Goal: Task Accomplishment & Management: Use online tool/utility

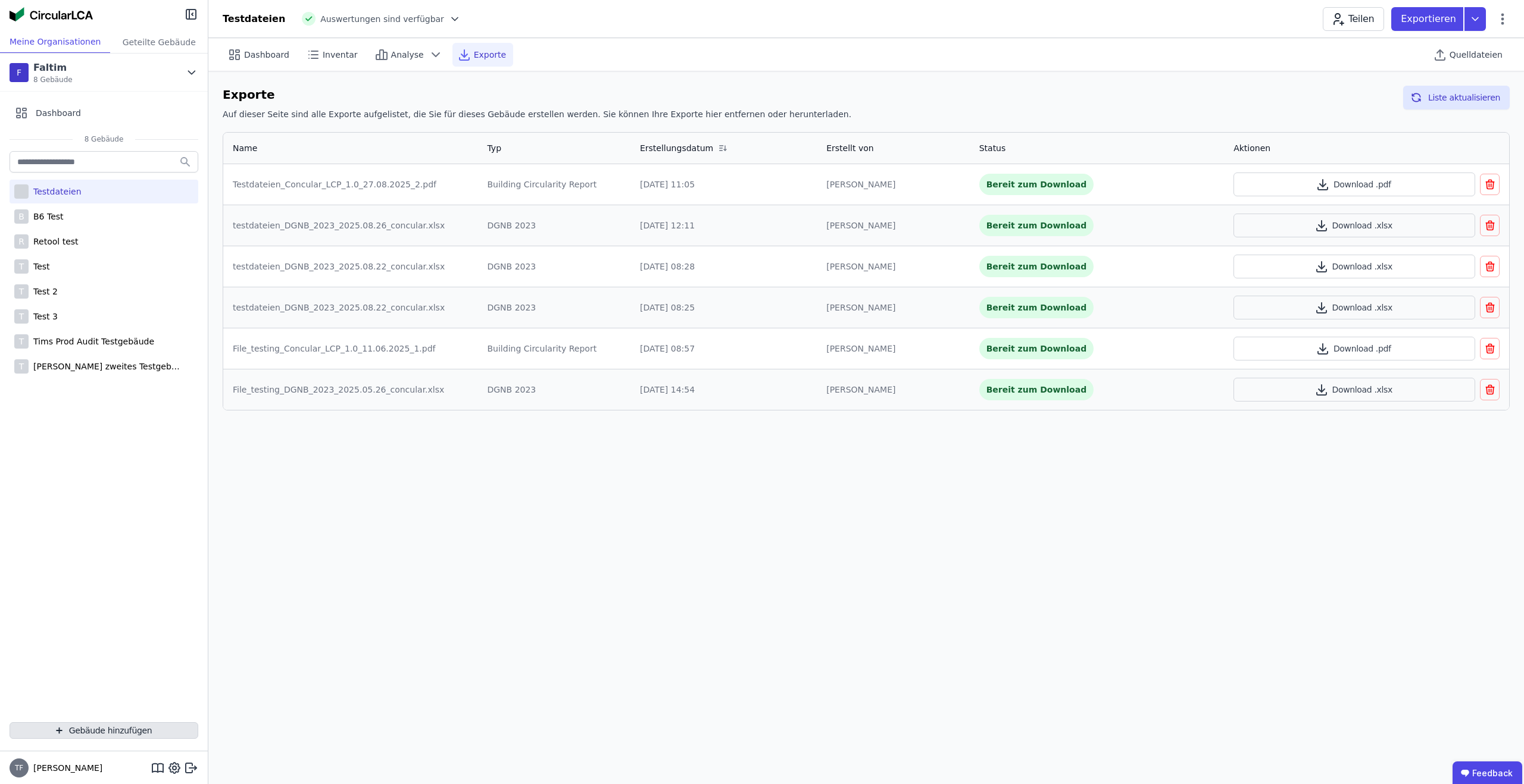
click at [126, 733] on button "Gebäude hinzufügen" at bounding box center [103, 730] width 189 height 16
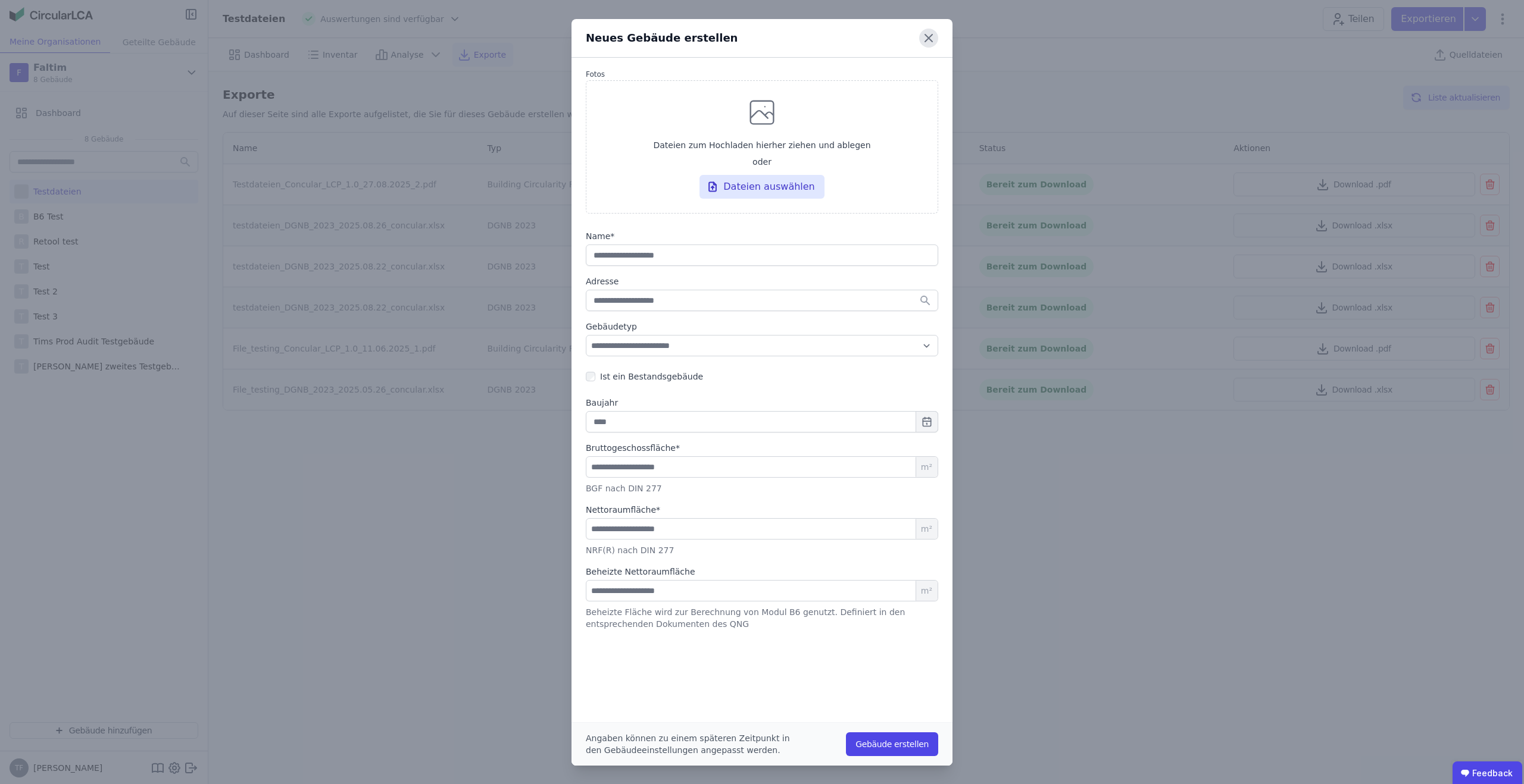
click at [931, 38] on icon at bounding box center [928, 37] width 19 height 19
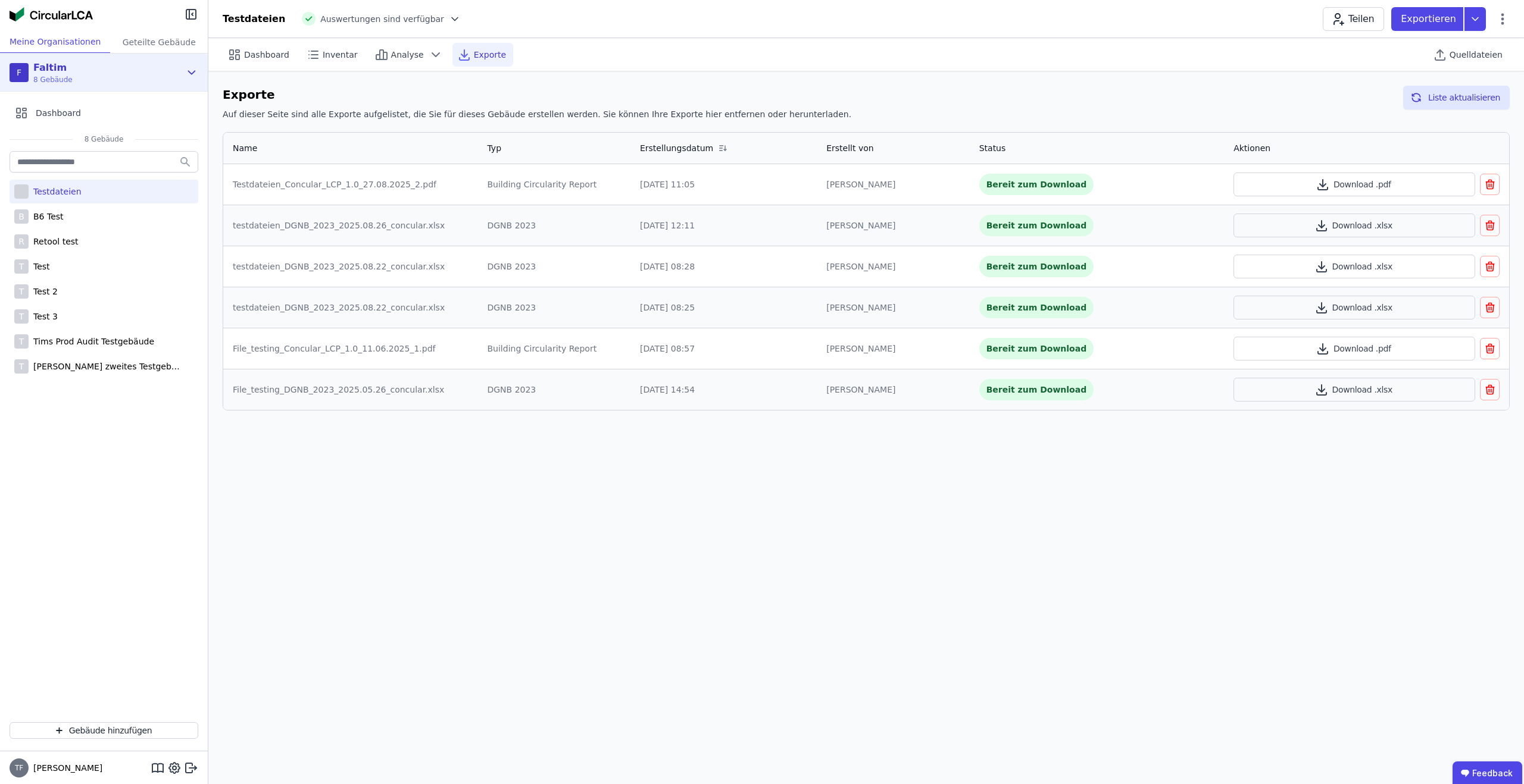
click at [127, 69] on div "F Faltim 8 Gebäude" at bounding box center [94, 73] width 171 height 24
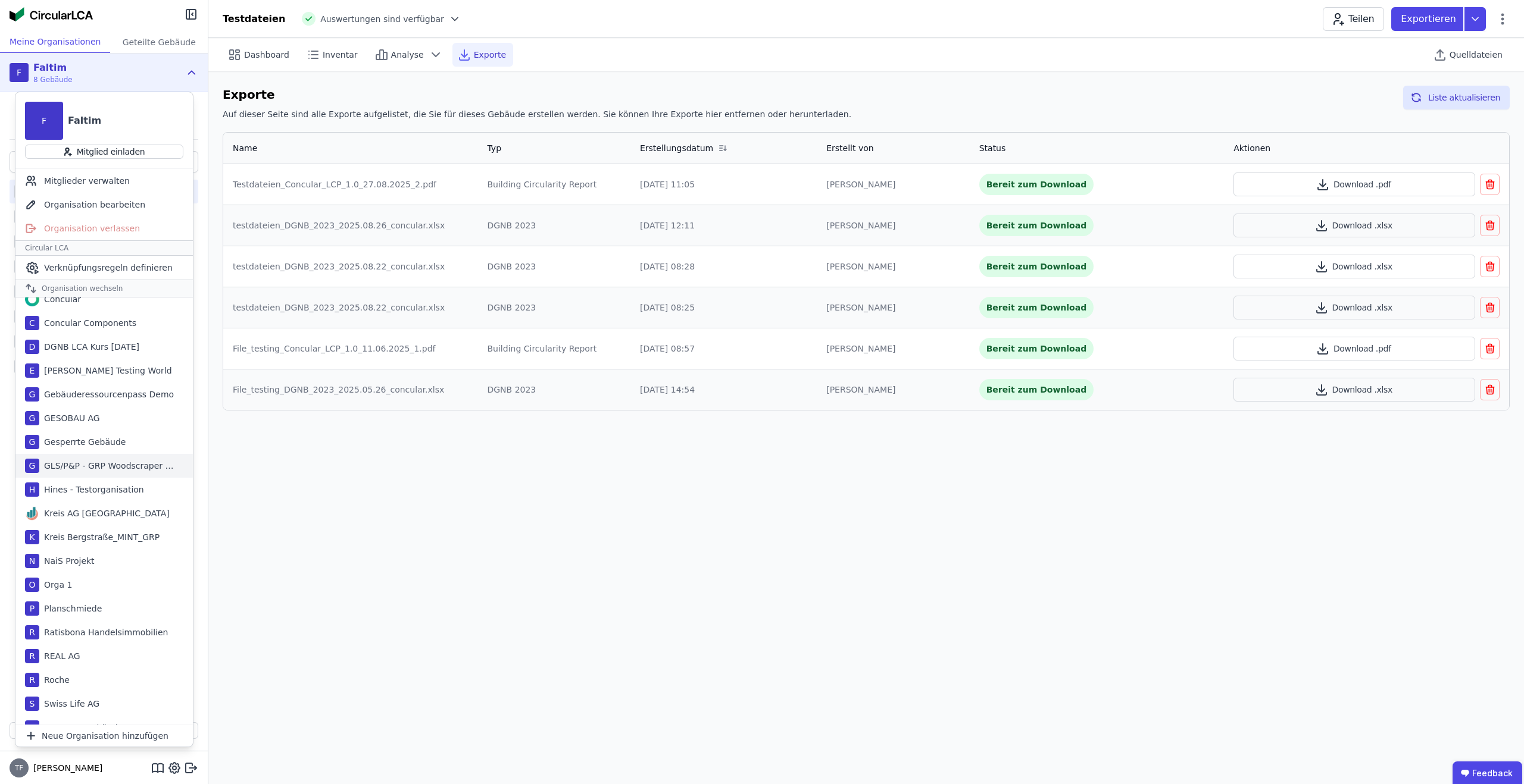
scroll to position [73, 0]
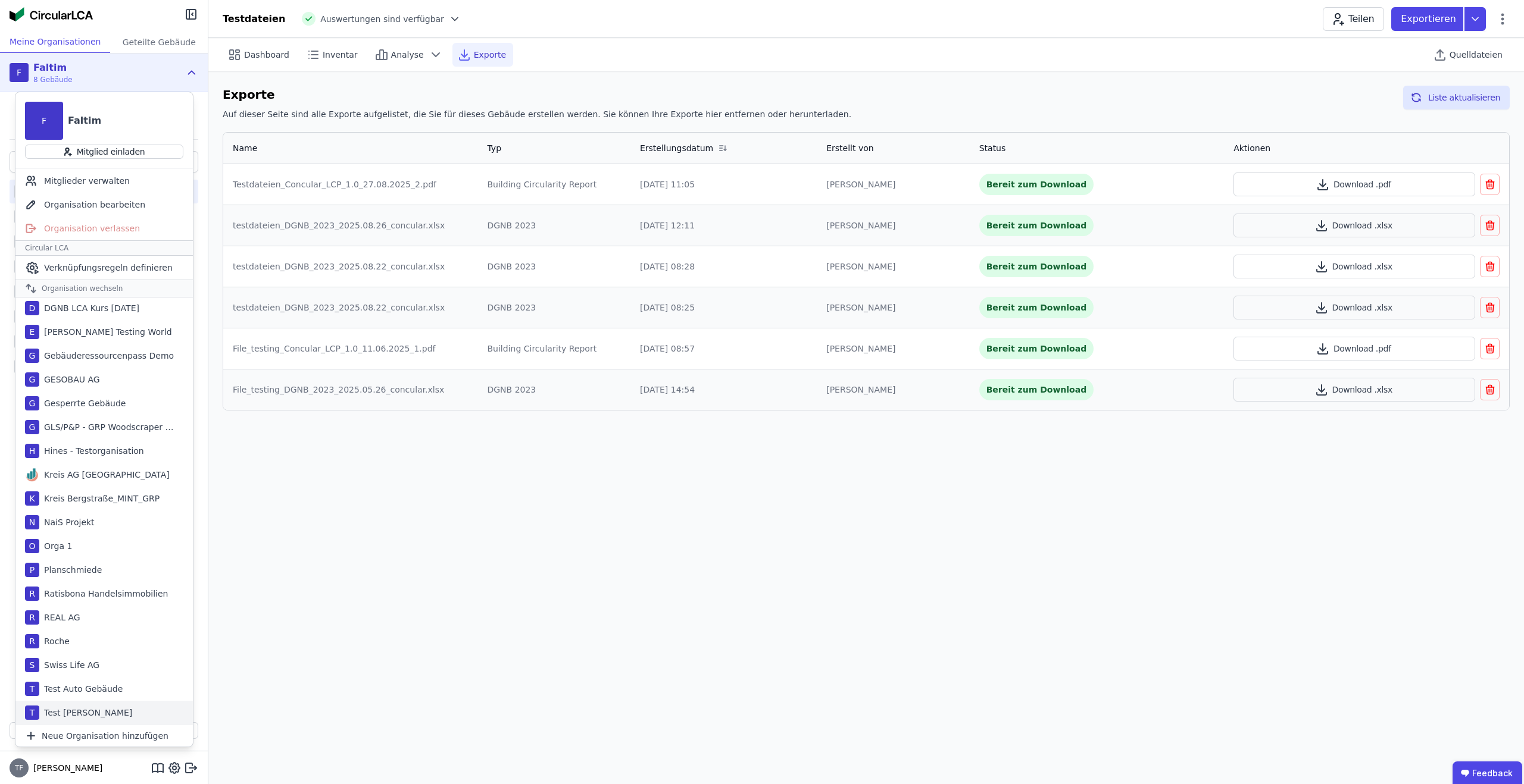
click at [56, 711] on div "Test Tim" at bounding box center [86, 712] width 93 height 12
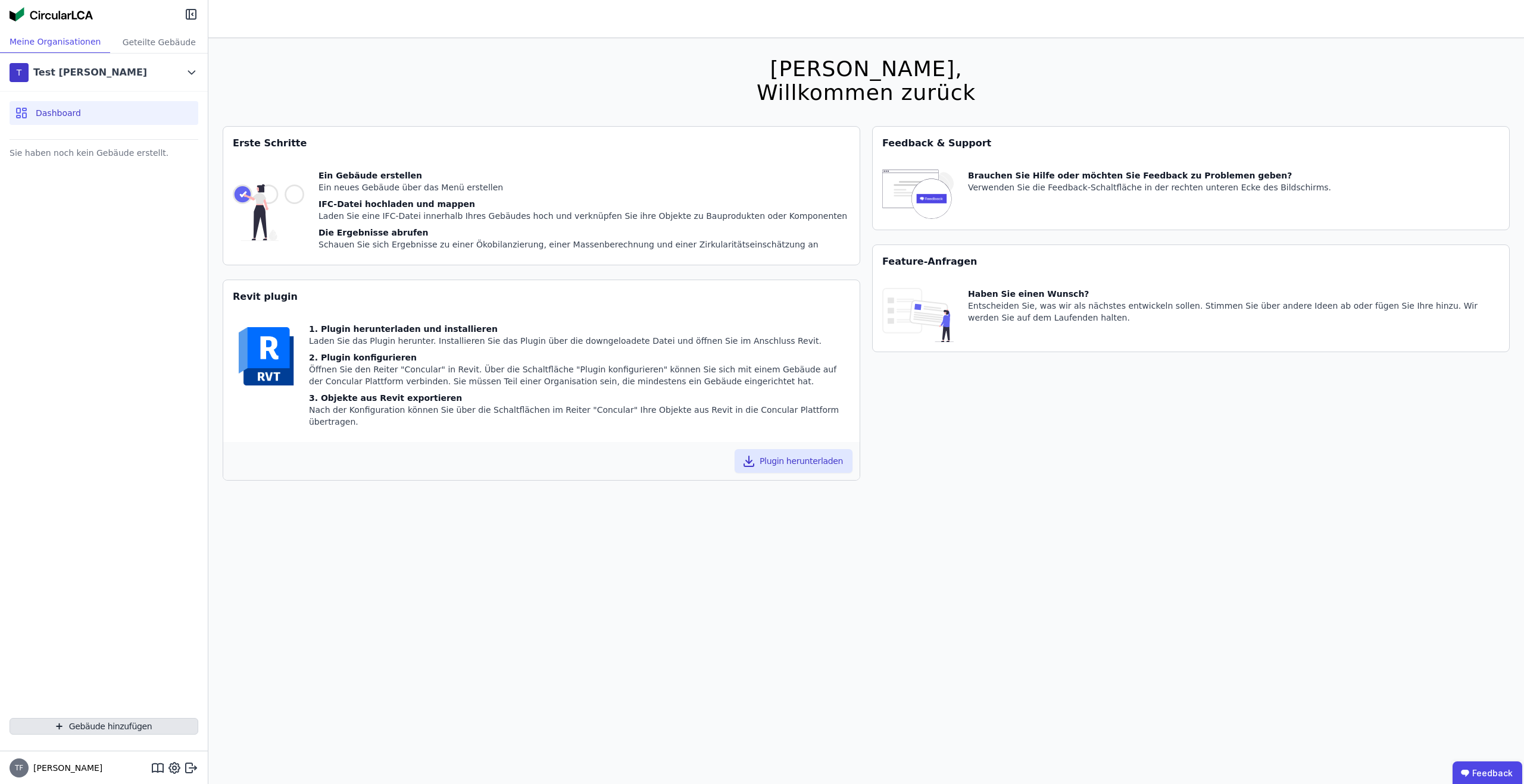
click at [116, 727] on button "Gebäude hinzufügen" at bounding box center [103, 727] width 189 height 16
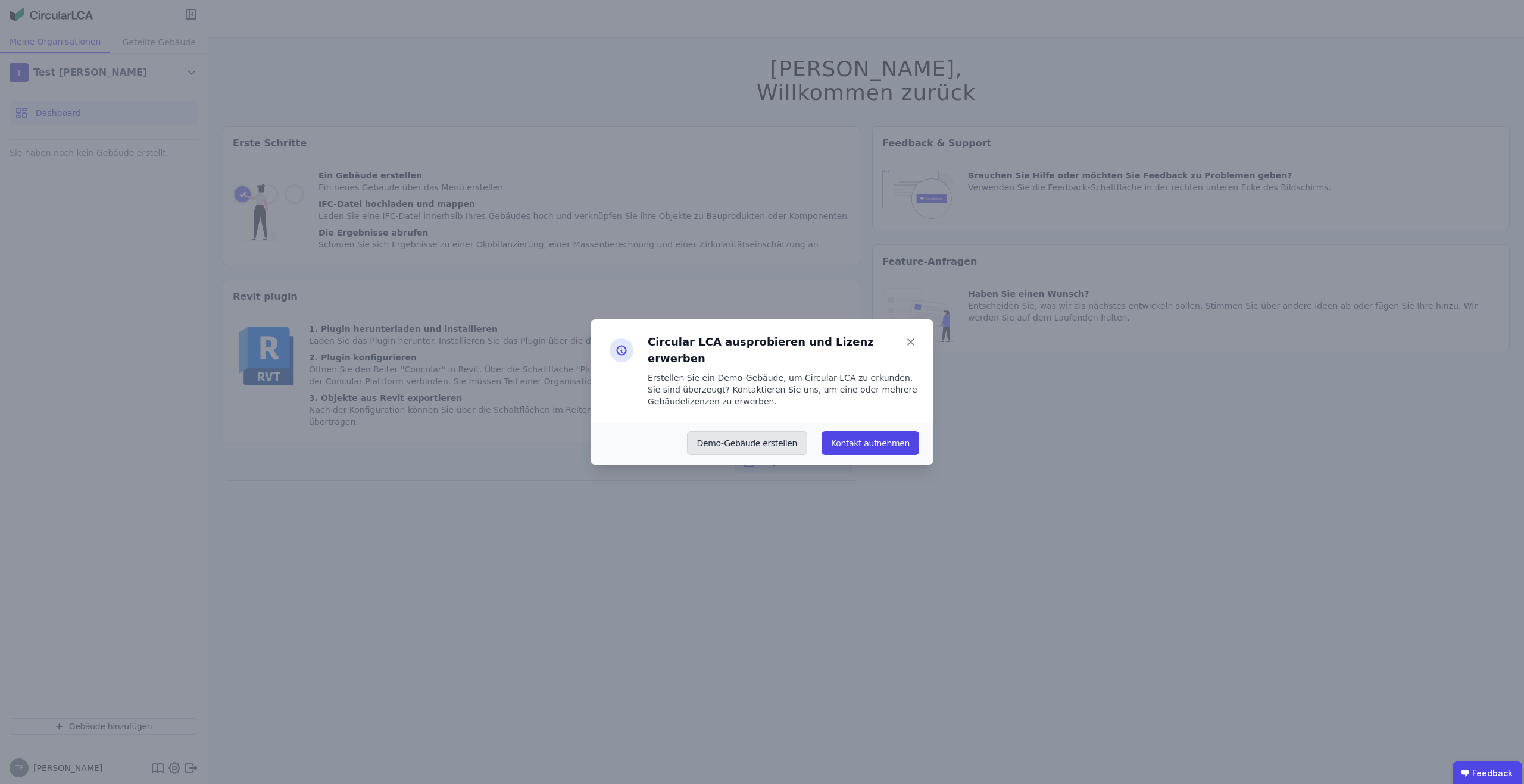
click at [776, 438] on button "Demo-Gebäude erstellen" at bounding box center [747, 443] width 120 height 24
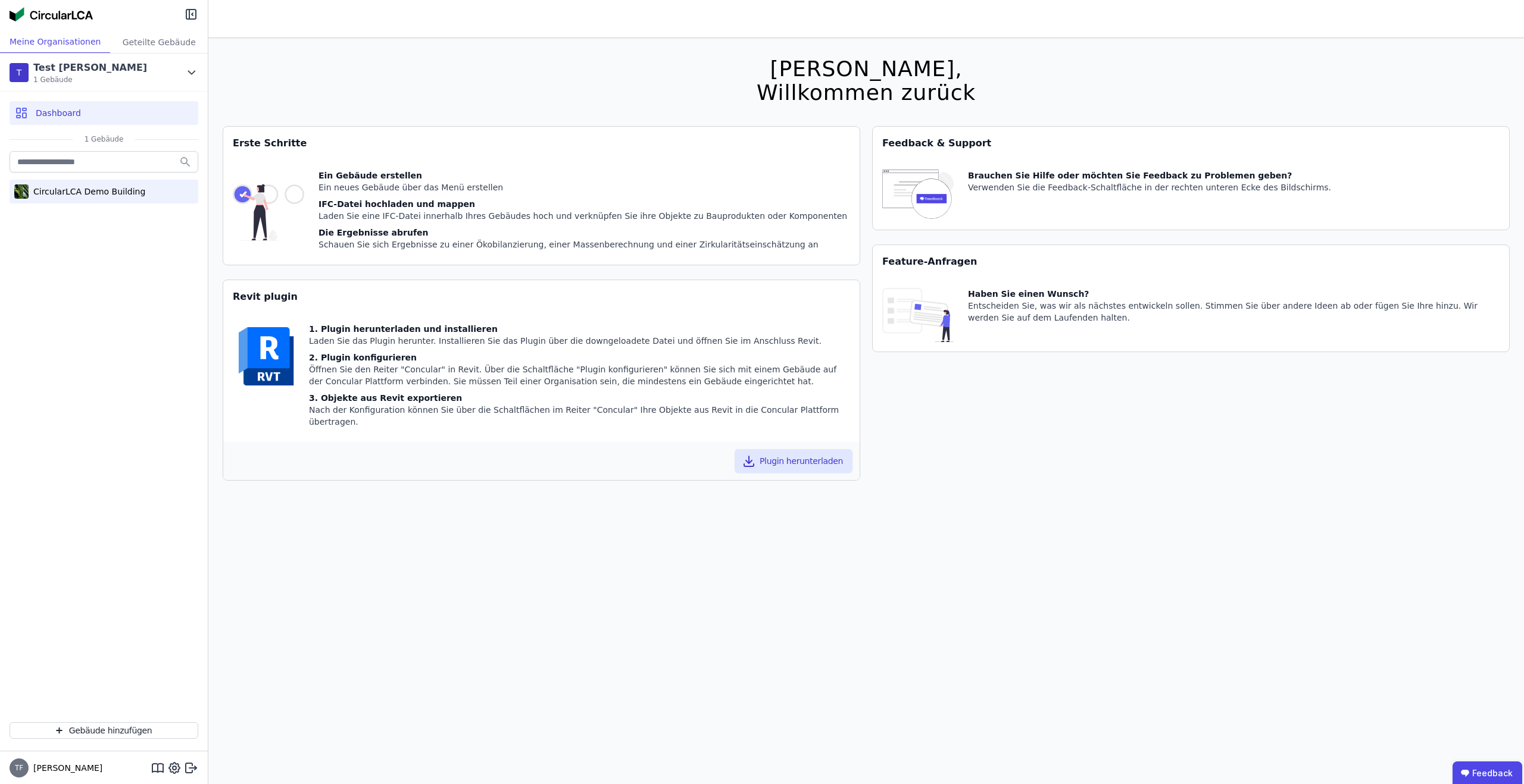
click at [91, 191] on div "CircularLCA Demo Building" at bounding box center [87, 191] width 117 height 12
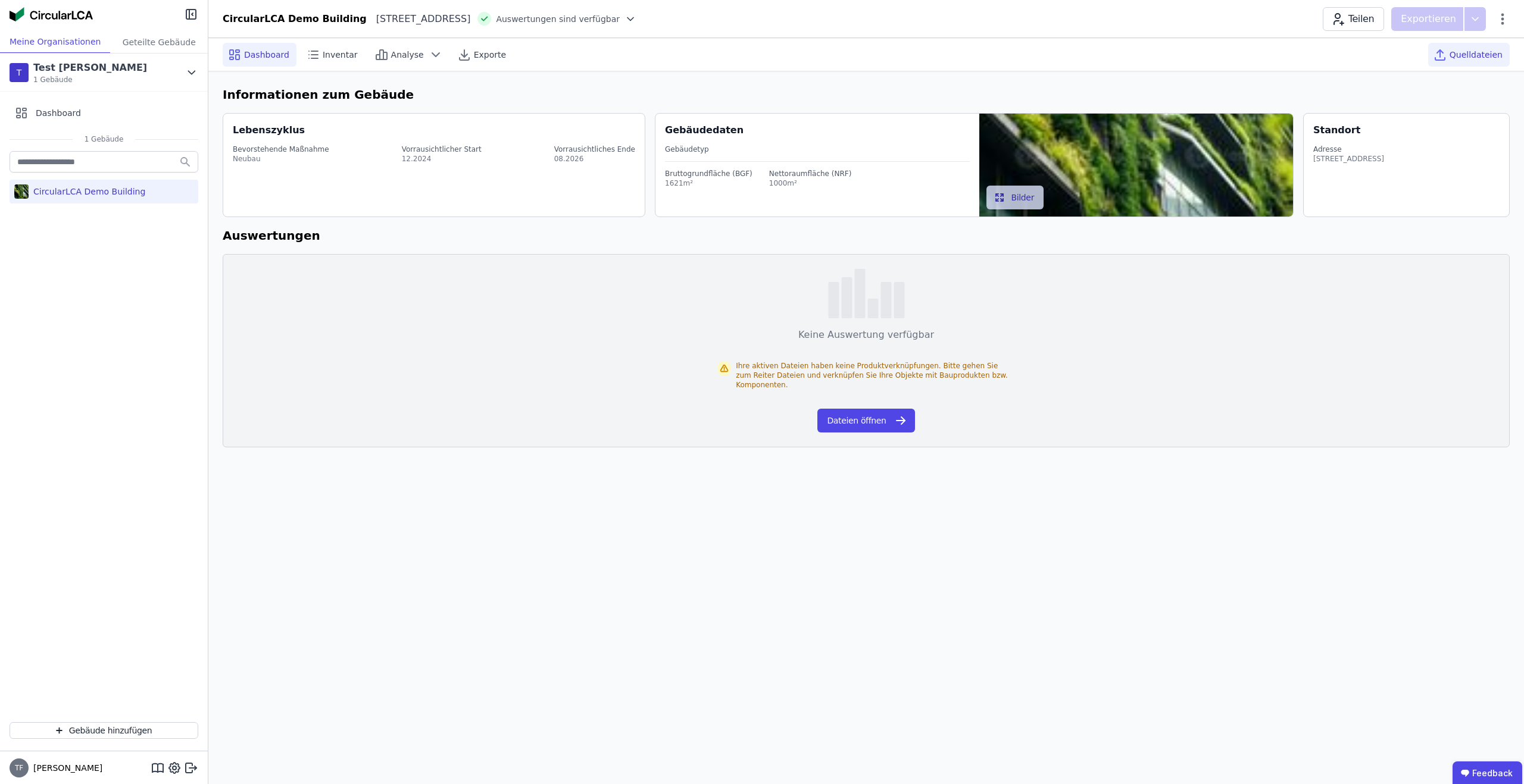
click at [1457, 57] on span "Quelldateien" at bounding box center [1476, 55] width 53 height 12
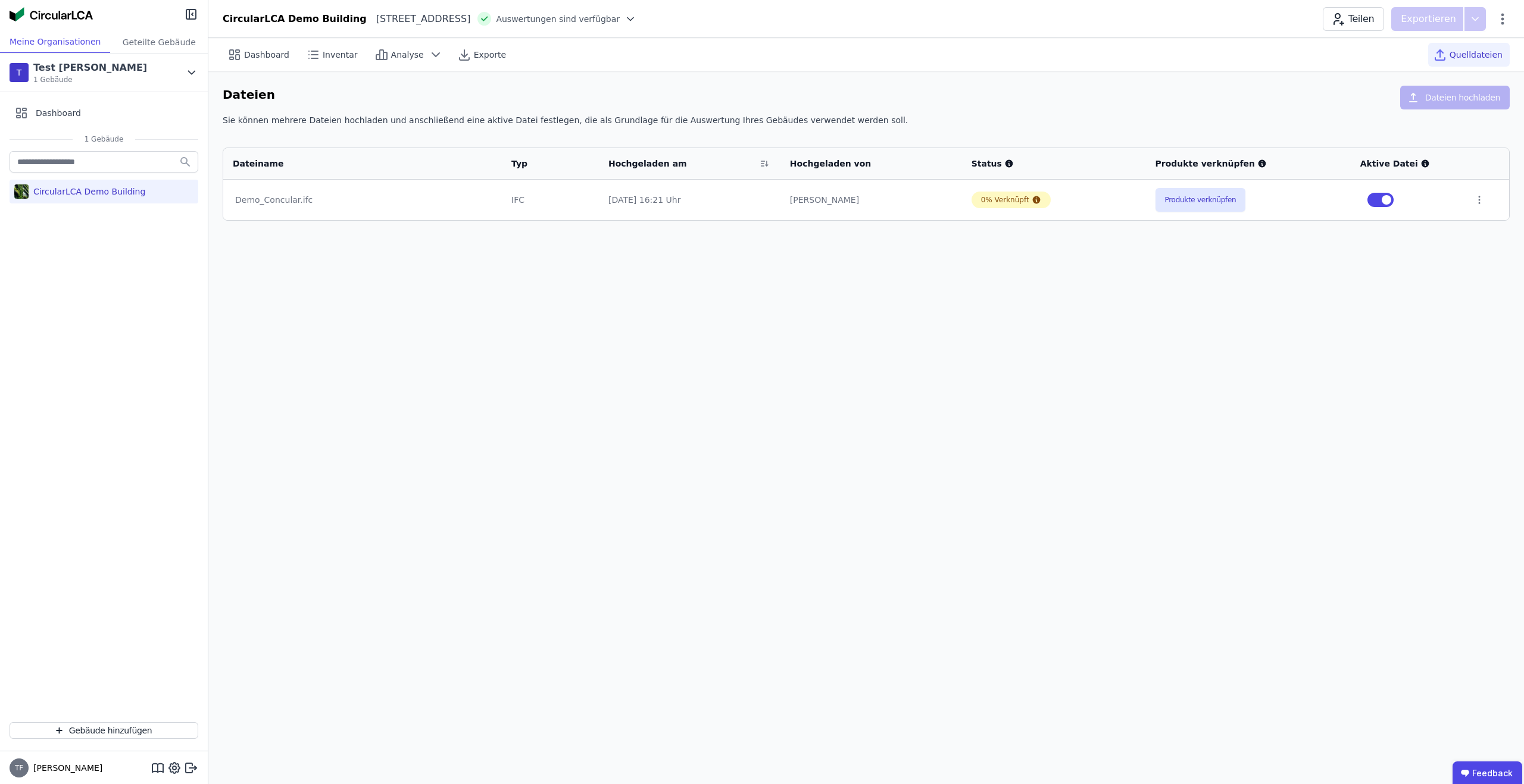
click at [971, 253] on div "Dashboard Inventar Analyse Exporte Quelldateien Dateien Dateien hochladen Sie k…" at bounding box center [866, 411] width 1315 height 746
click at [184, 71] on div "T Test Tim 1 Gebäude" at bounding box center [104, 73] width 208 height 38
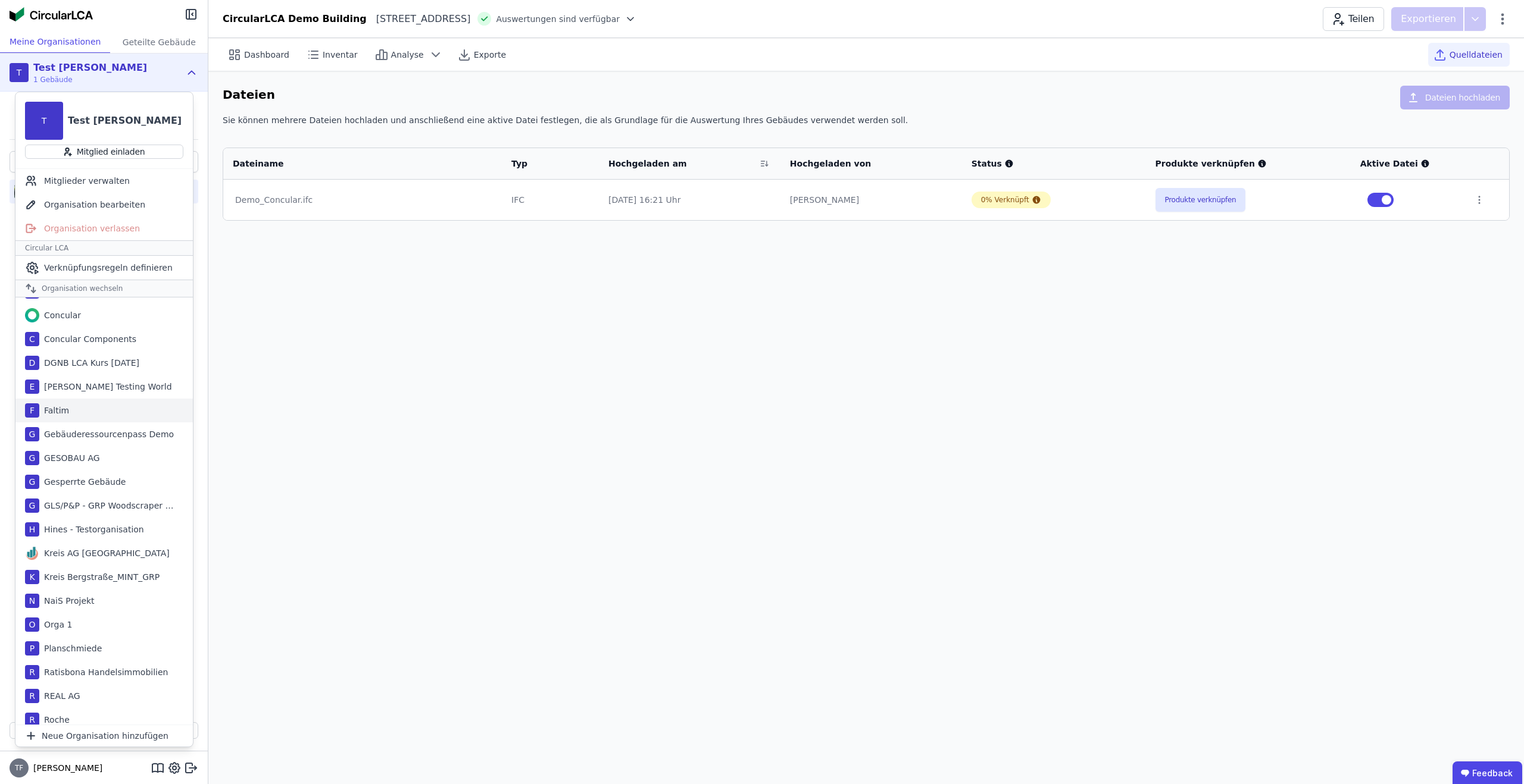
click at [107, 408] on div "F Faltim" at bounding box center [104, 410] width 177 height 24
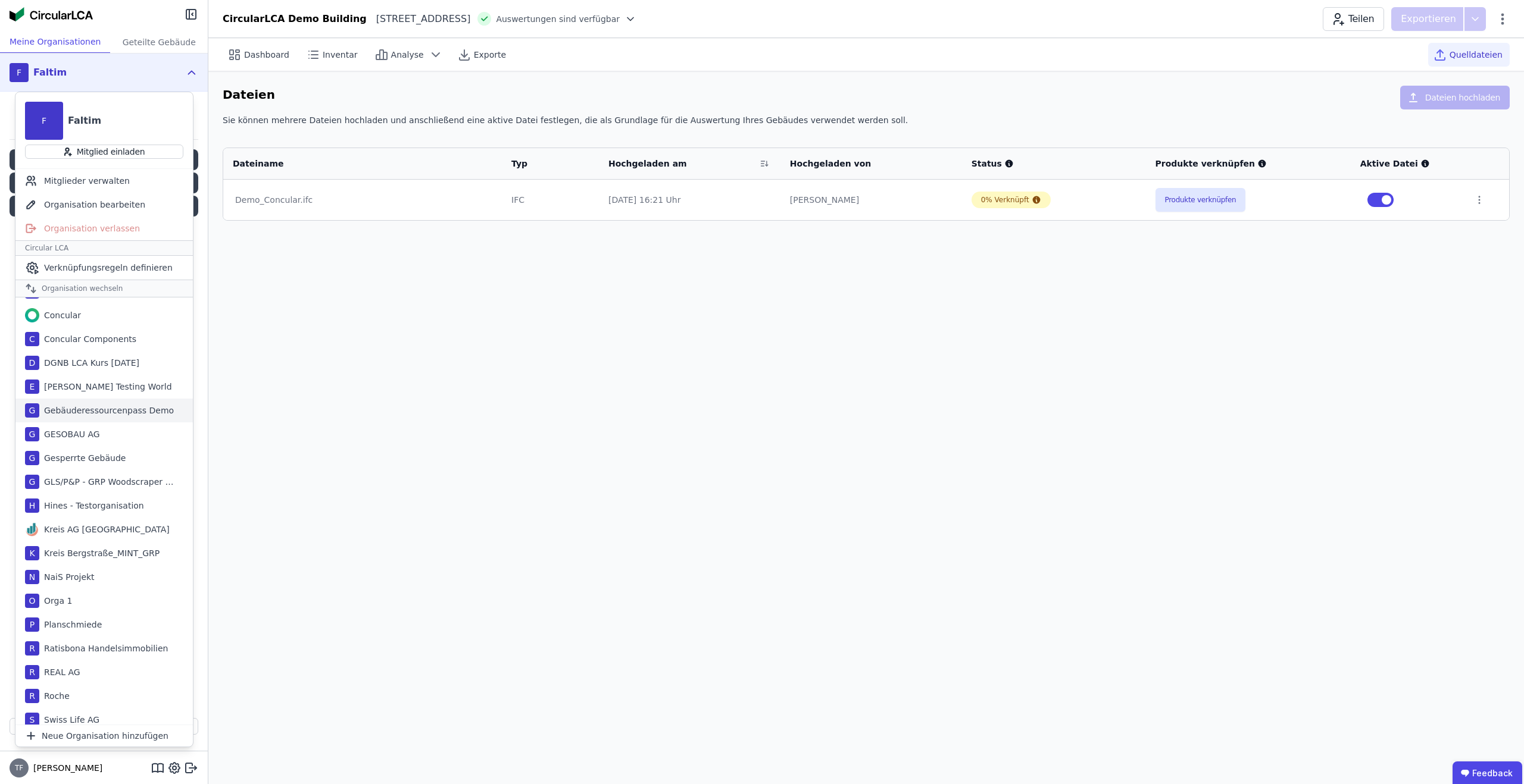
scroll to position [17, 0]
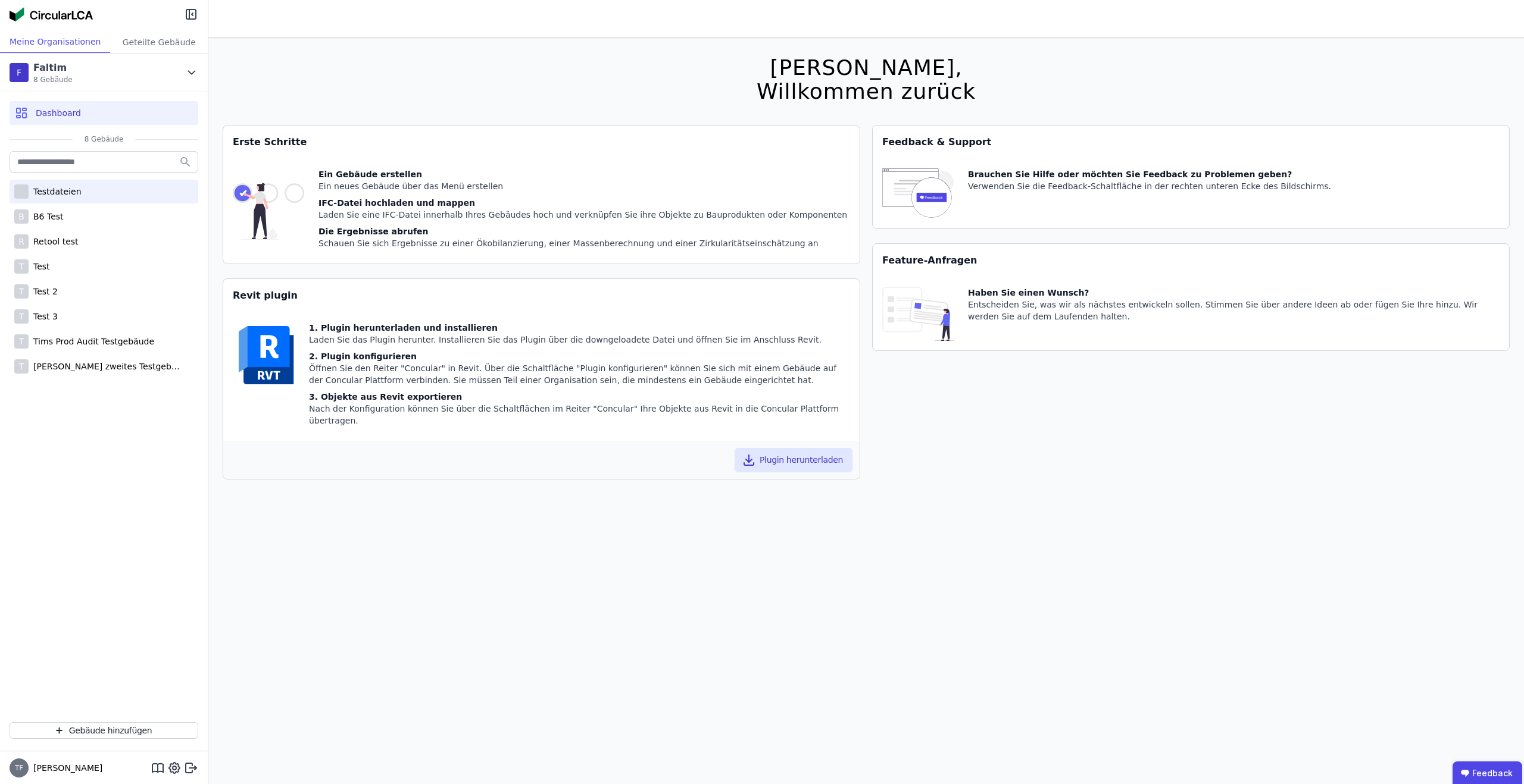
scroll to position [2, 0]
click at [99, 185] on div "Testdateien" at bounding box center [103, 191] width 189 height 24
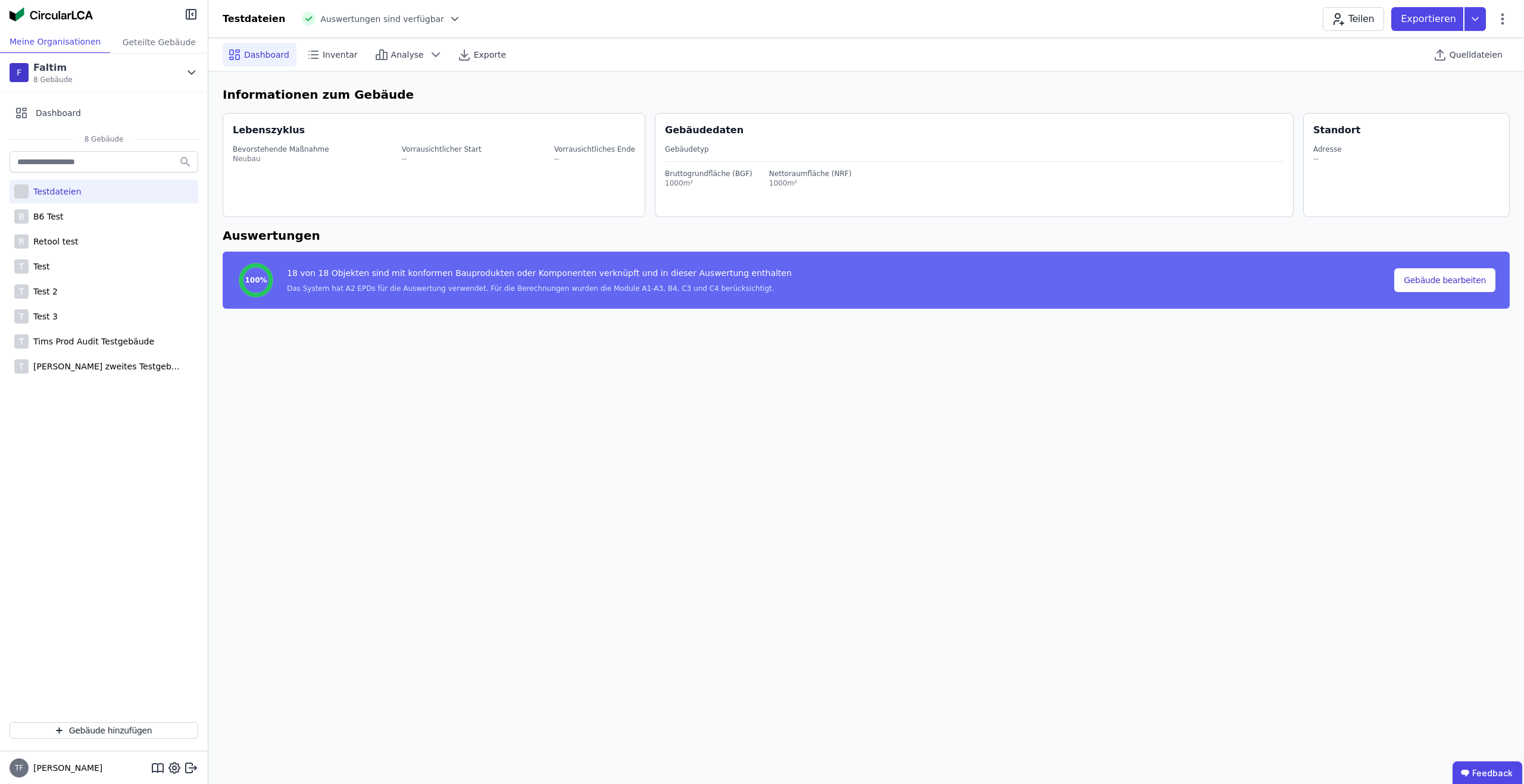
click at [449, 19] on icon at bounding box center [454, 18] width 12 height 12
select select "*"
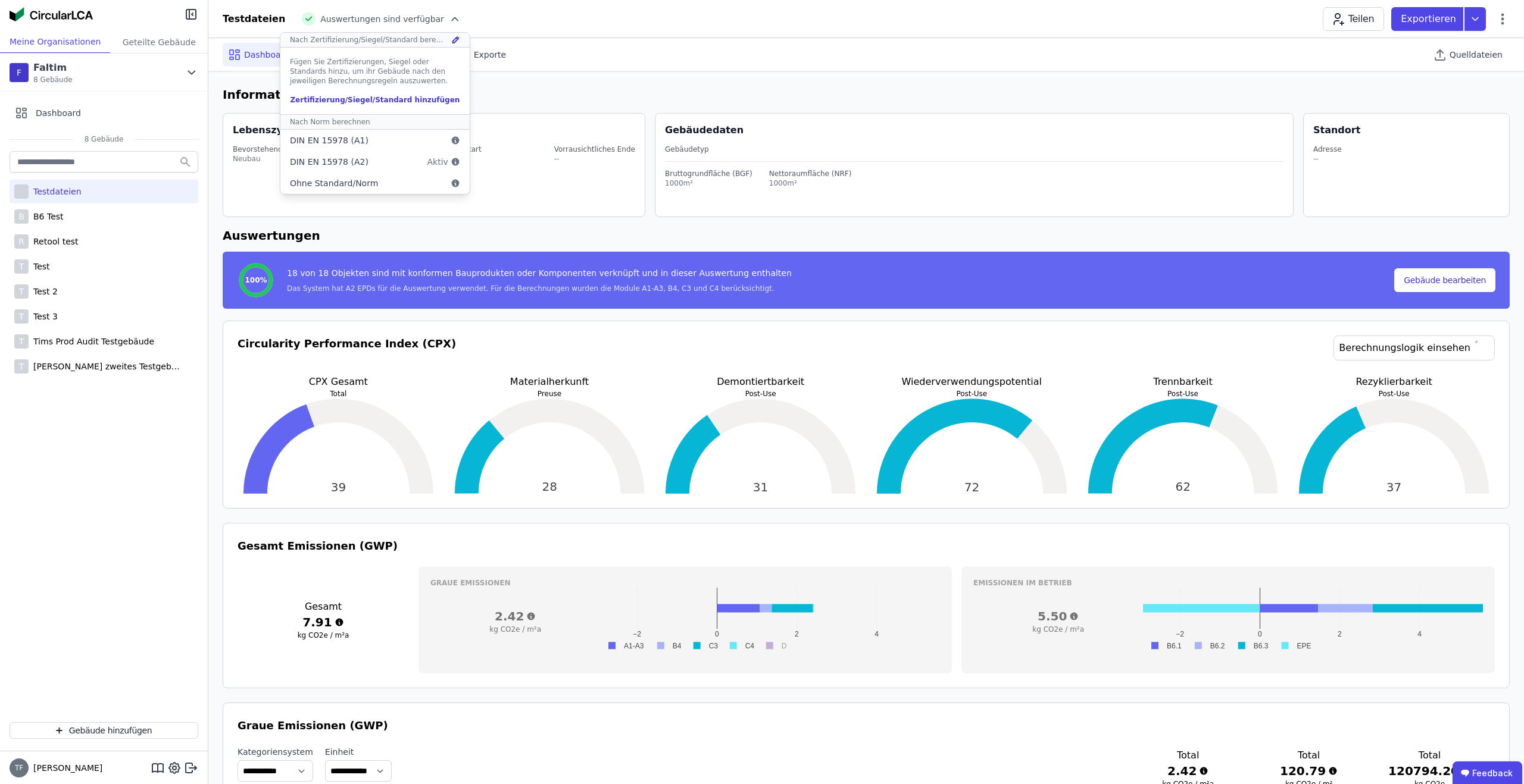
click at [513, 19] on div "Testdateien Auswertungen sind verfügbar Nach Zertifizierung/Siegel/Standard ber…" at bounding box center [866, 19] width 1315 height 24
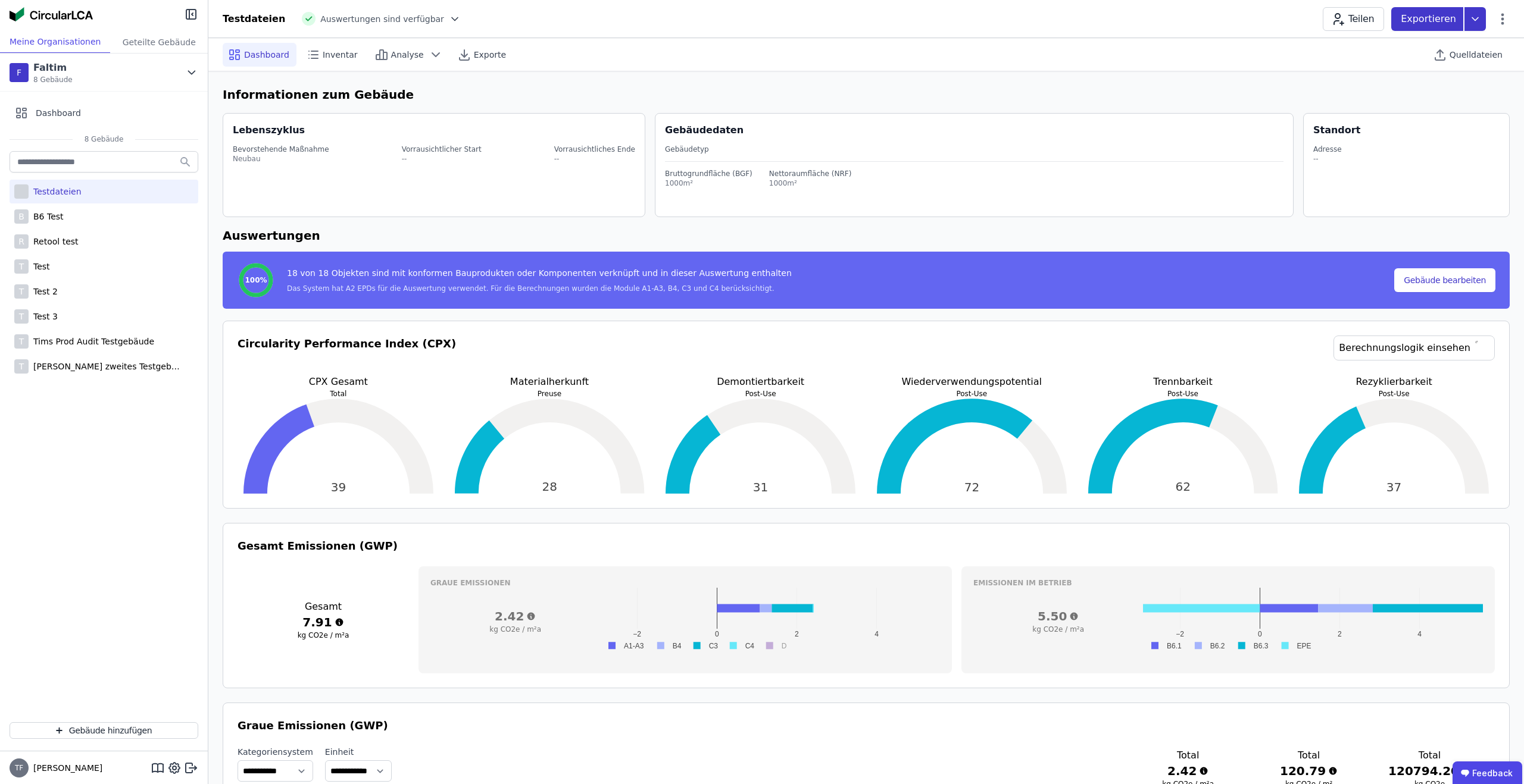
scroll to position [4, 0]
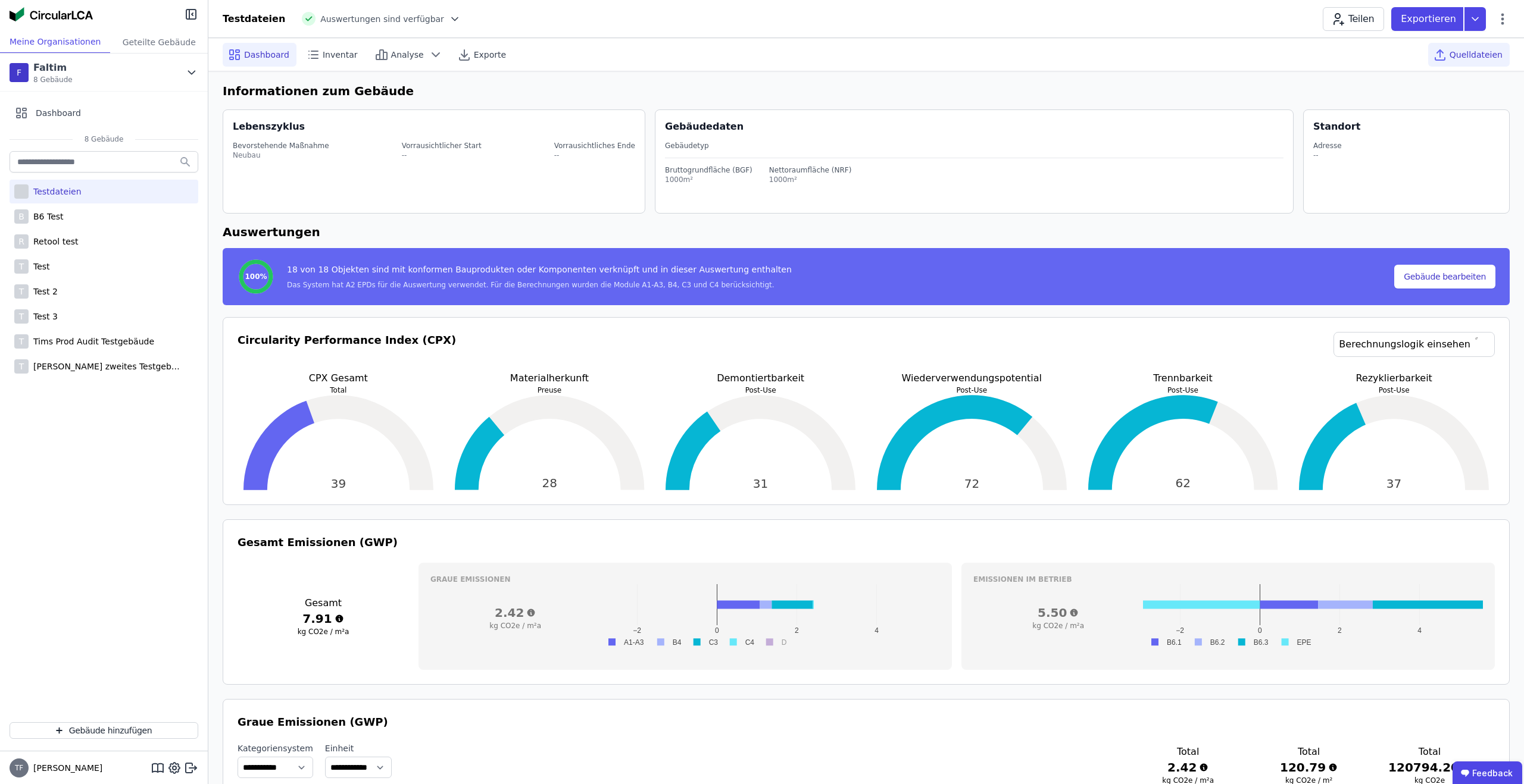
click at [1481, 56] on span "Quelldateien" at bounding box center [1476, 55] width 53 height 12
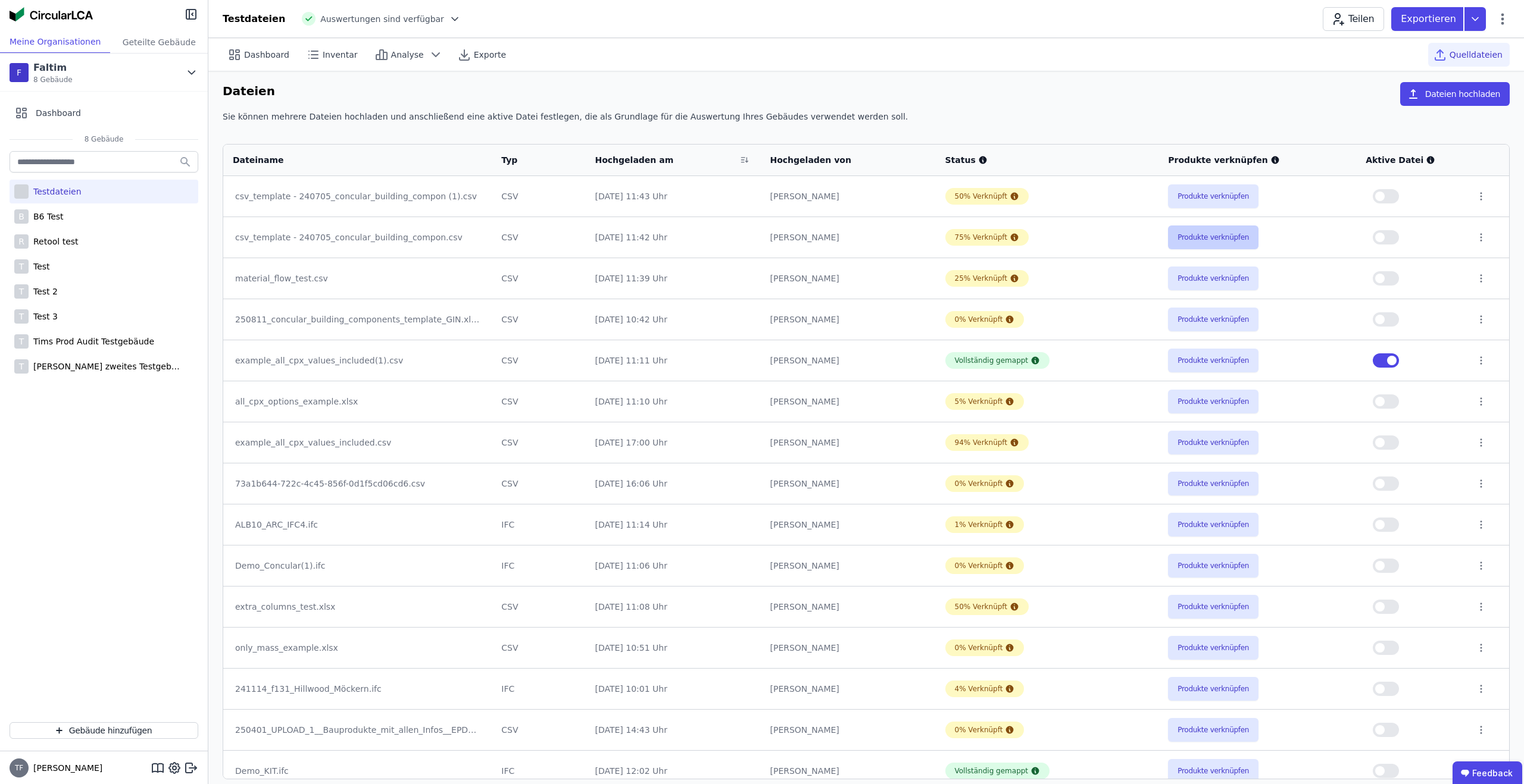
click at [1198, 240] on button "Produkte verknüpfen" at bounding box center [1212, 237] width 90 height 24
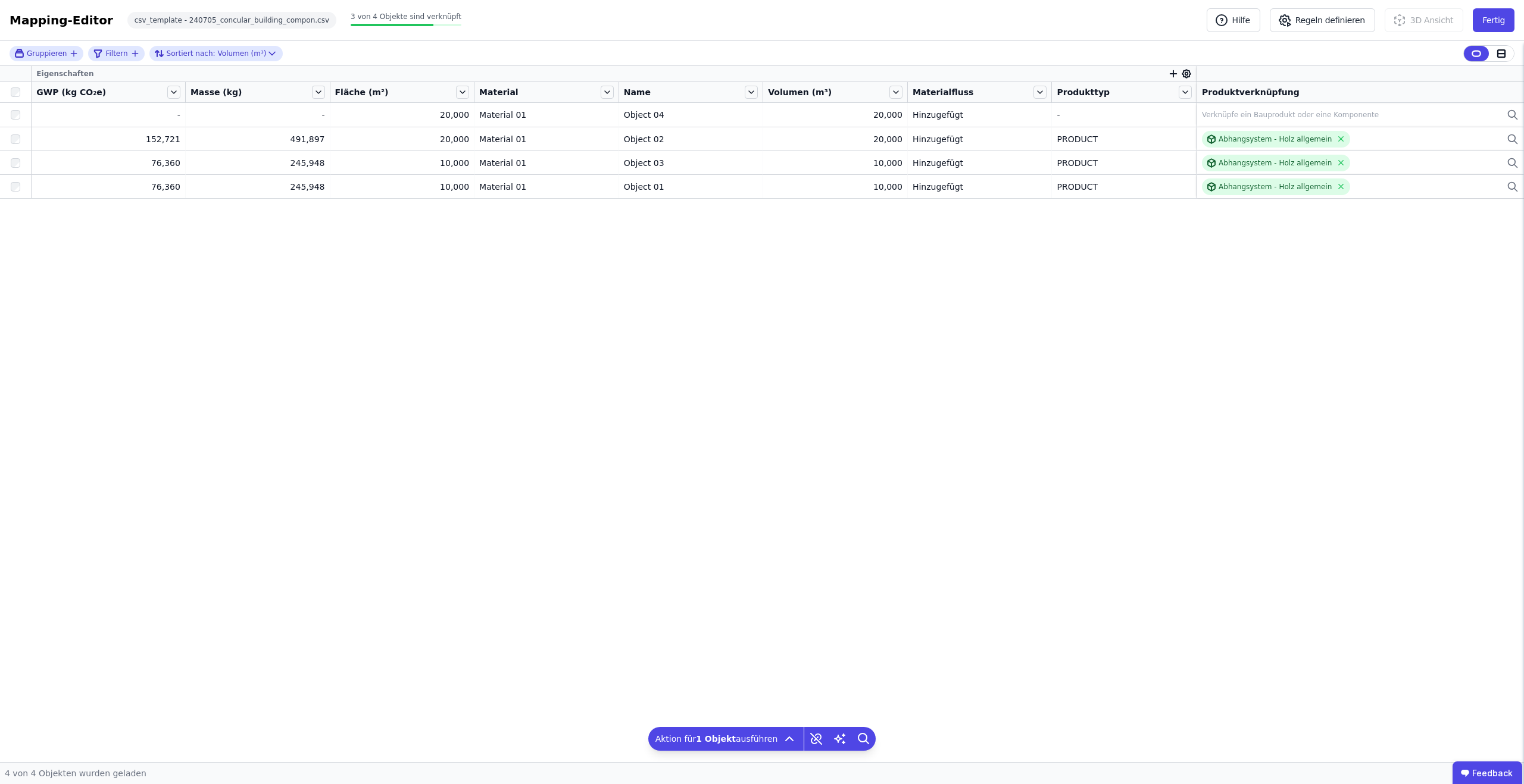
click at [541, 326] on div "Eigenschaften GWP (kg CO₂e) Masse (kg) Fläche (m²) Material Name Volumen (m³) M…" at bounding box center [762, 414] width 1524 height 696
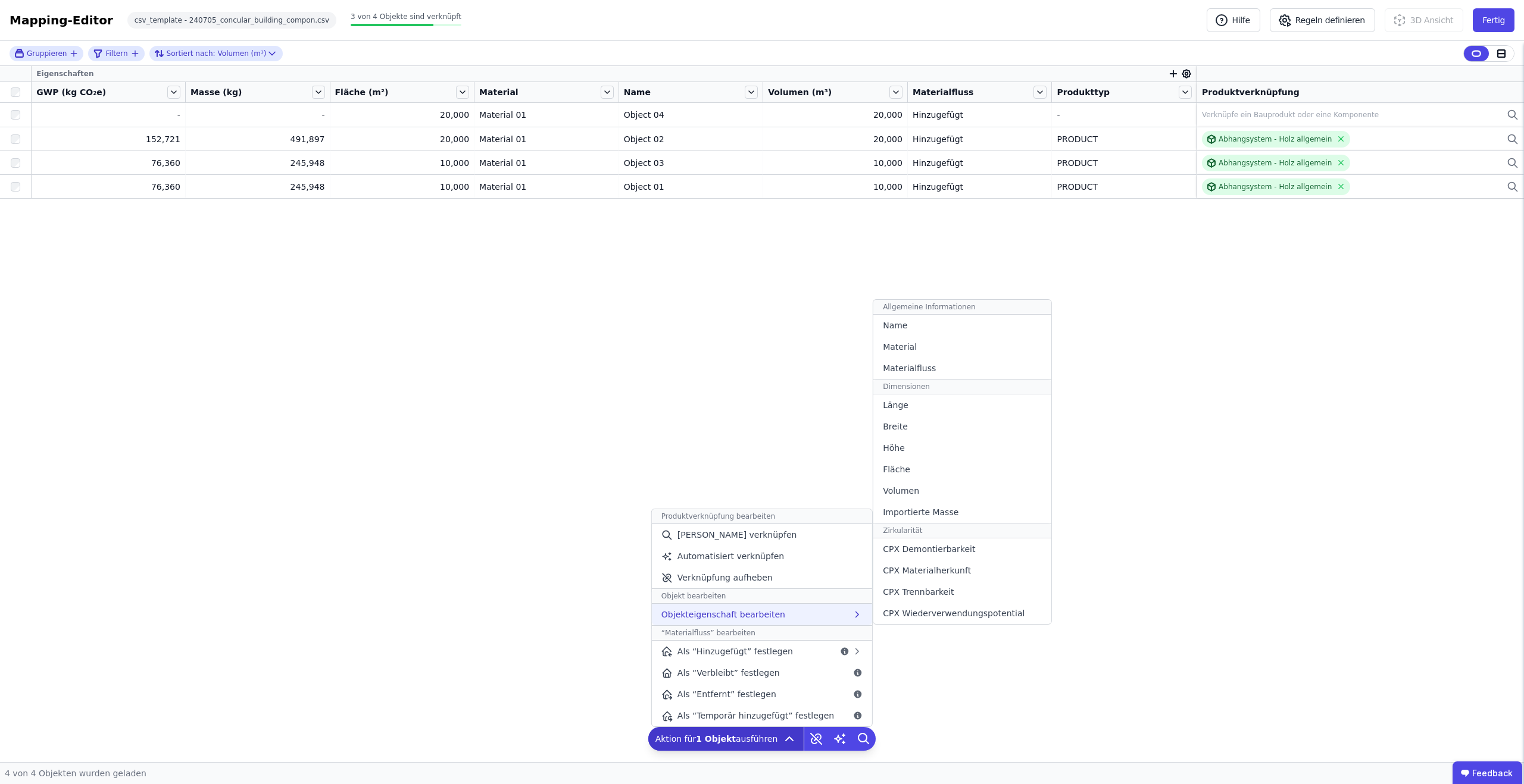
click at [829, 607] on div "Objekteigenschaft bearbeiten Allgemeine Informationen Name Material Materialflu…" at bounding box center [762, 614] width 220 height 21
click at [946, 326] on div "Name" at bounding box center [961, 325] width 177 height 21
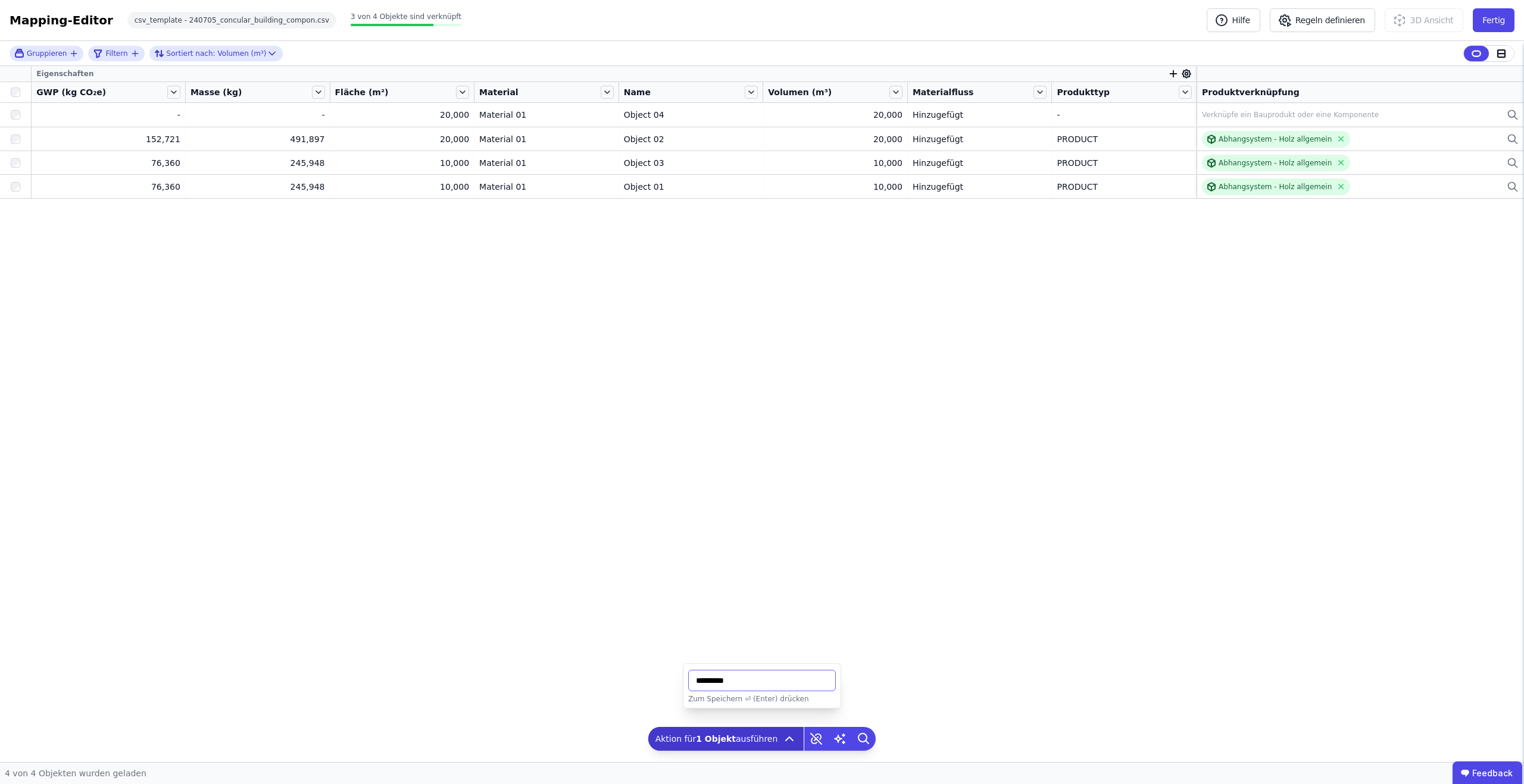
click at [767, 678] on input "string" at bounding box center [762, 680] width 148 height 21
click at [313, 304] on div "Eigenschaften GWP (kg CO₂e) Masse (kg) Fläche (m²) Material Name Volumen (m³) M…" at bounding box center [762, 414] width 1524 height 696
click at [61, 213] on div "Eigenschaften GWP (kg CO₂e) Masse (kg) Fläche (m²) Material Name Volumen (m³) M…" at bounding box center [762, 414] width 1524 height 696
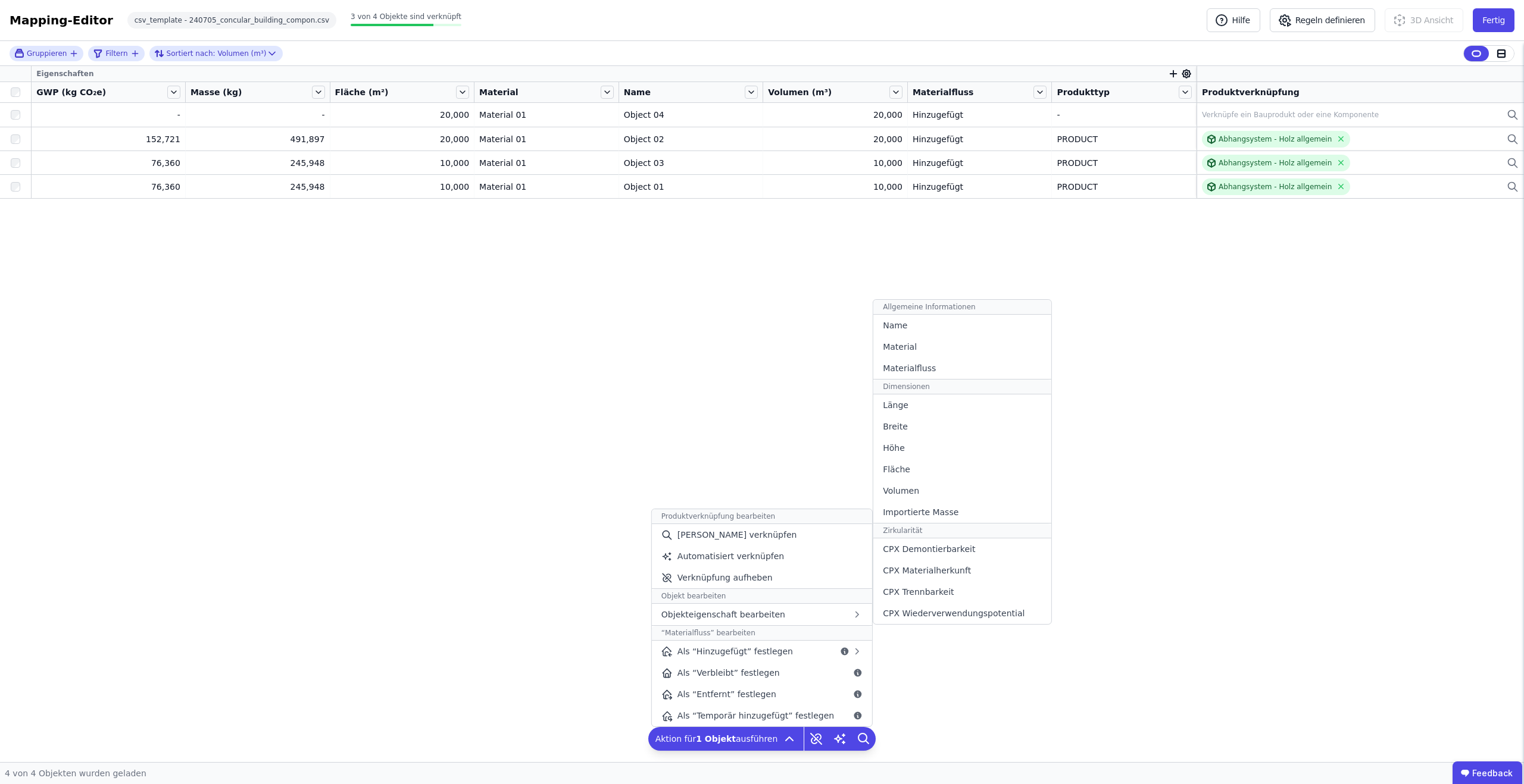
click at [934, 330] on div "Name" at bounding box center [961, 325] width 177 height 21
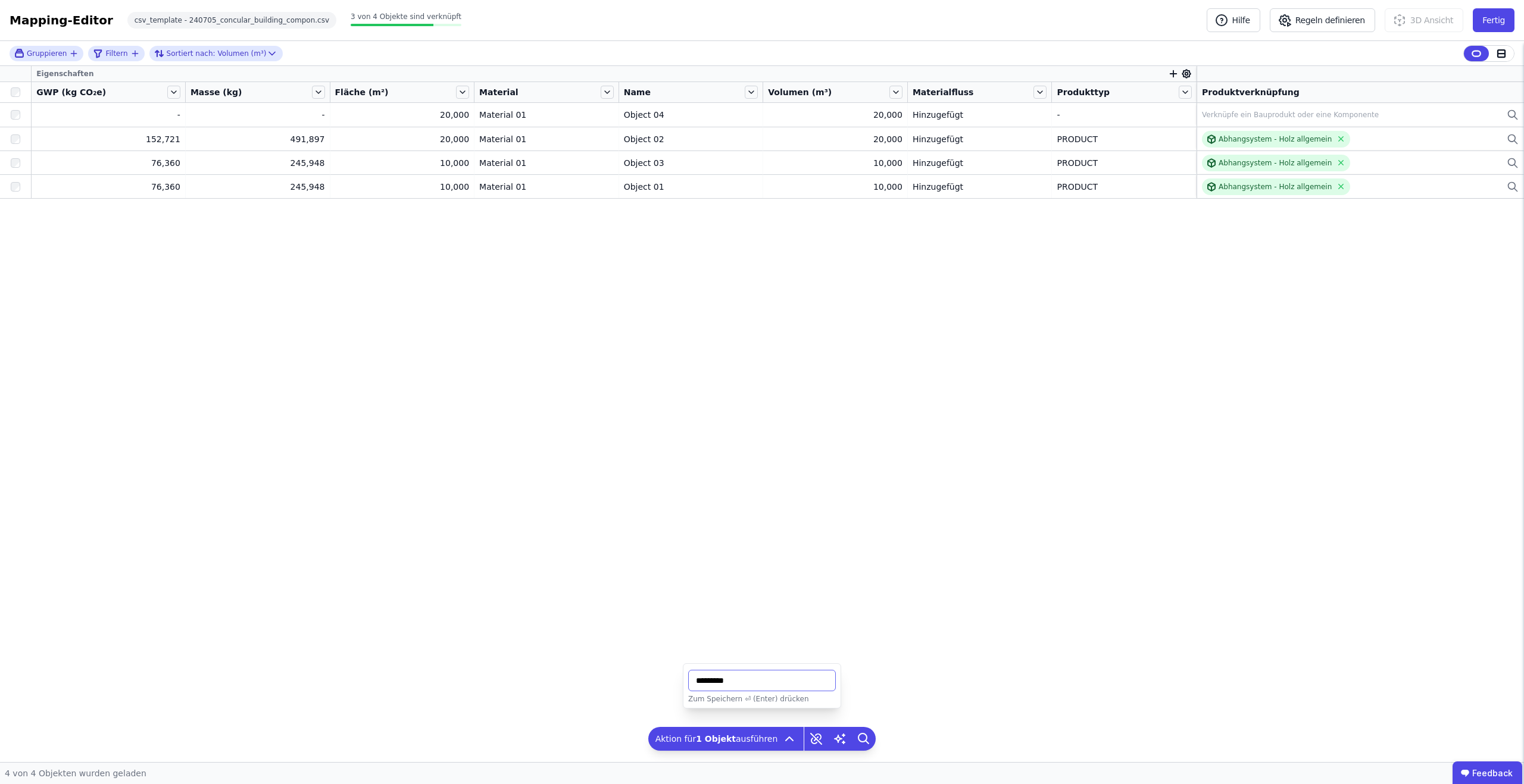
click at [735, 682] on input "string" at bounding box center [762, 680] width 148 height 21
click at [735, 683] on input "string" at bounding box center [762, 680] width 148 height 21
click at [734, 683] on input "string" at bounding box center [762, 680] width 148 height 21
type input "*"
type input "**********"
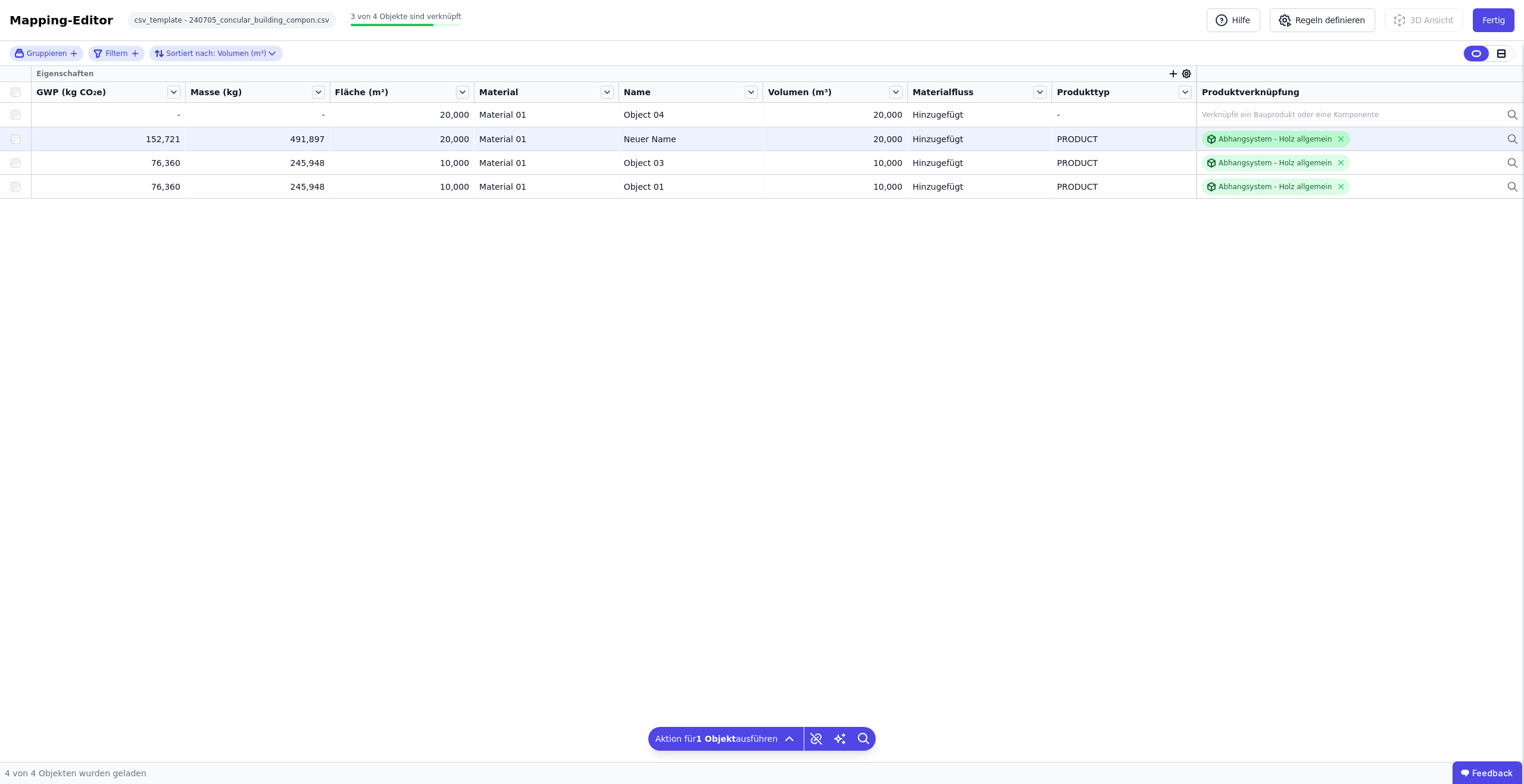
click at [1265, 136] on div "Abhangsystem - Holz allgemein" at bounding box center [1275, 139] width 113 height 9
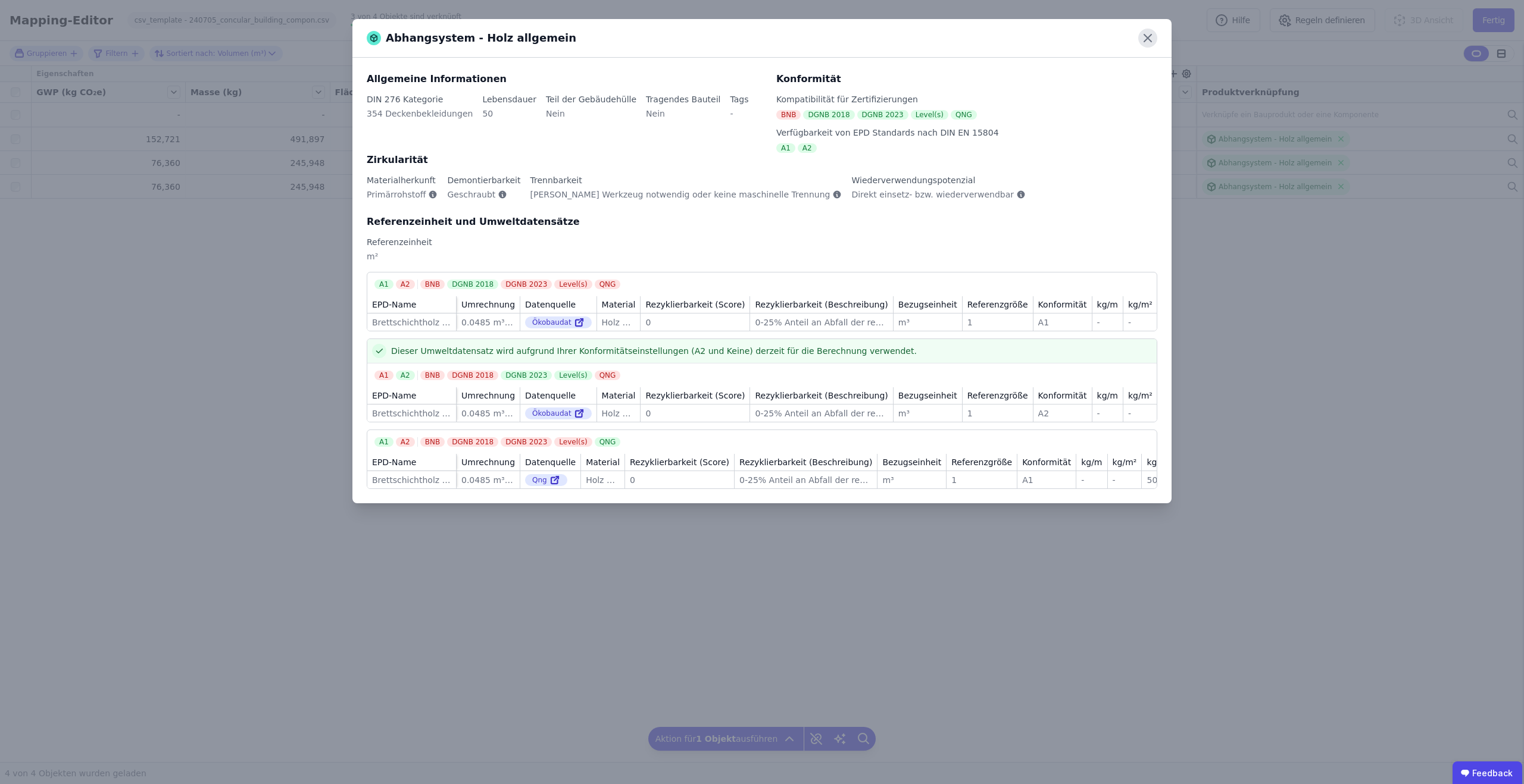
click at [1149, 36] on icon at bounding box center [1147, 37] width 19 height 19
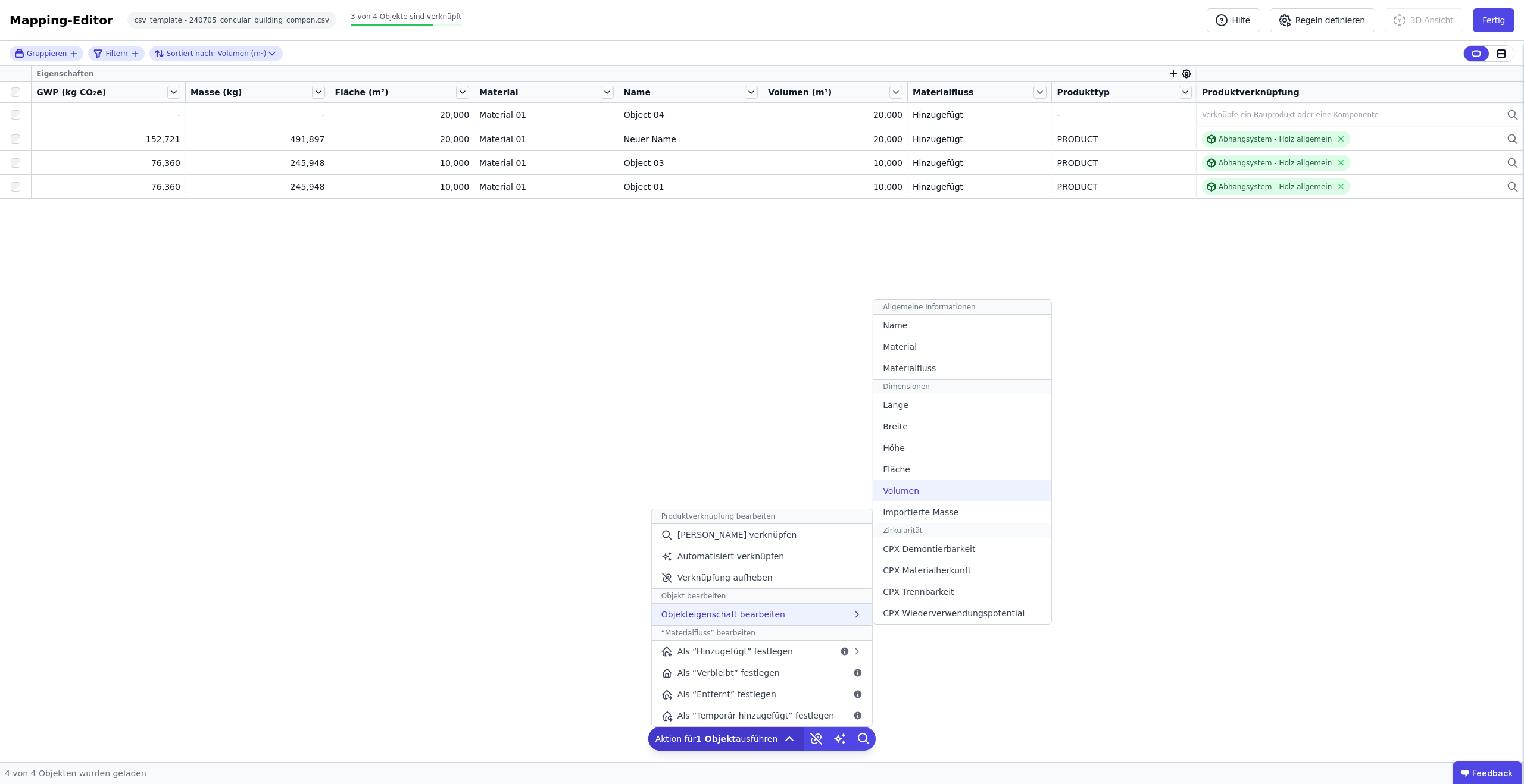
click at [933, 490] on div "Volumen" at bounding box center [961, 490] width 177 height 21
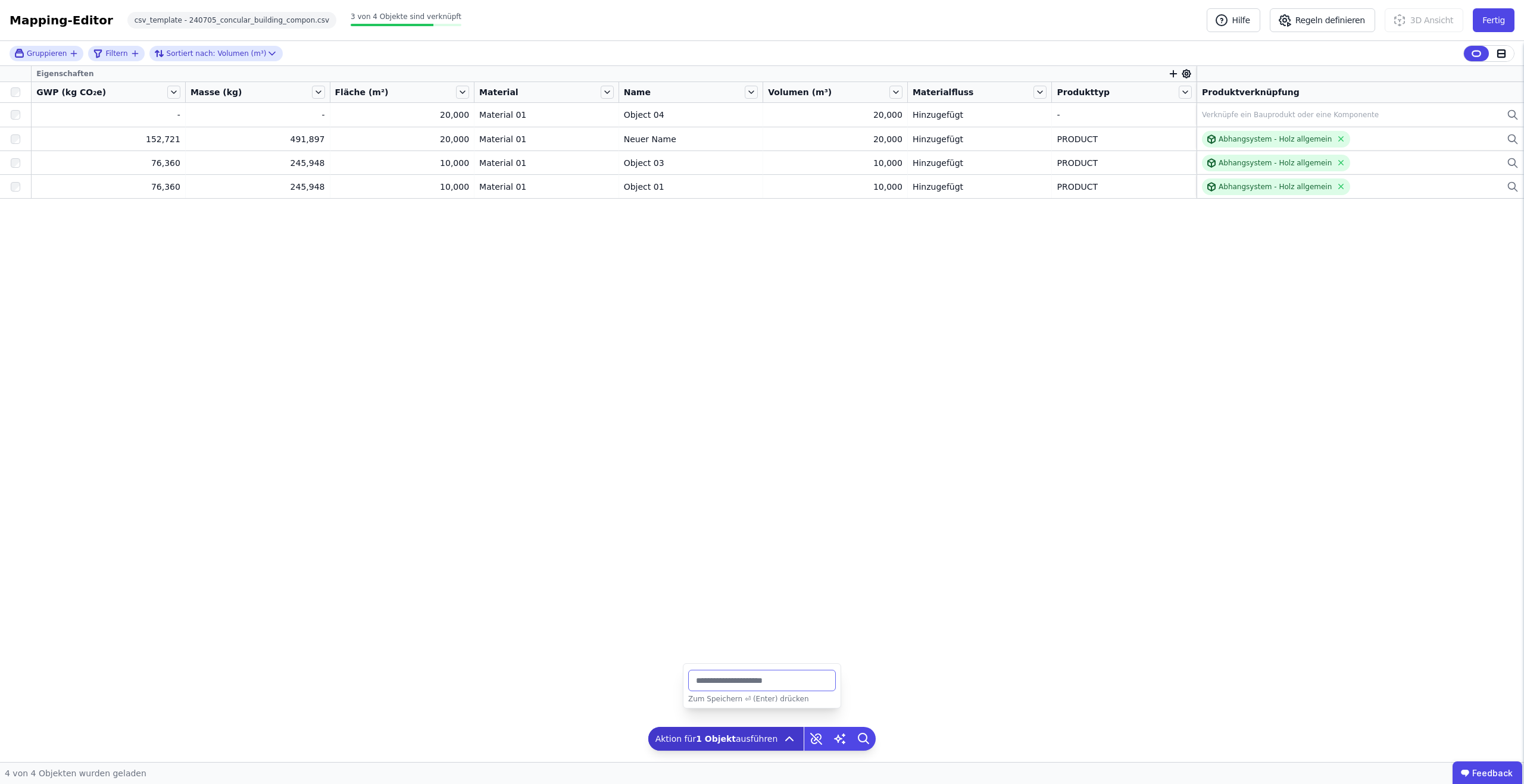
click at [763, 676] on input "**" at bounding box center [762, 680] width 148 height 21
type input "***"
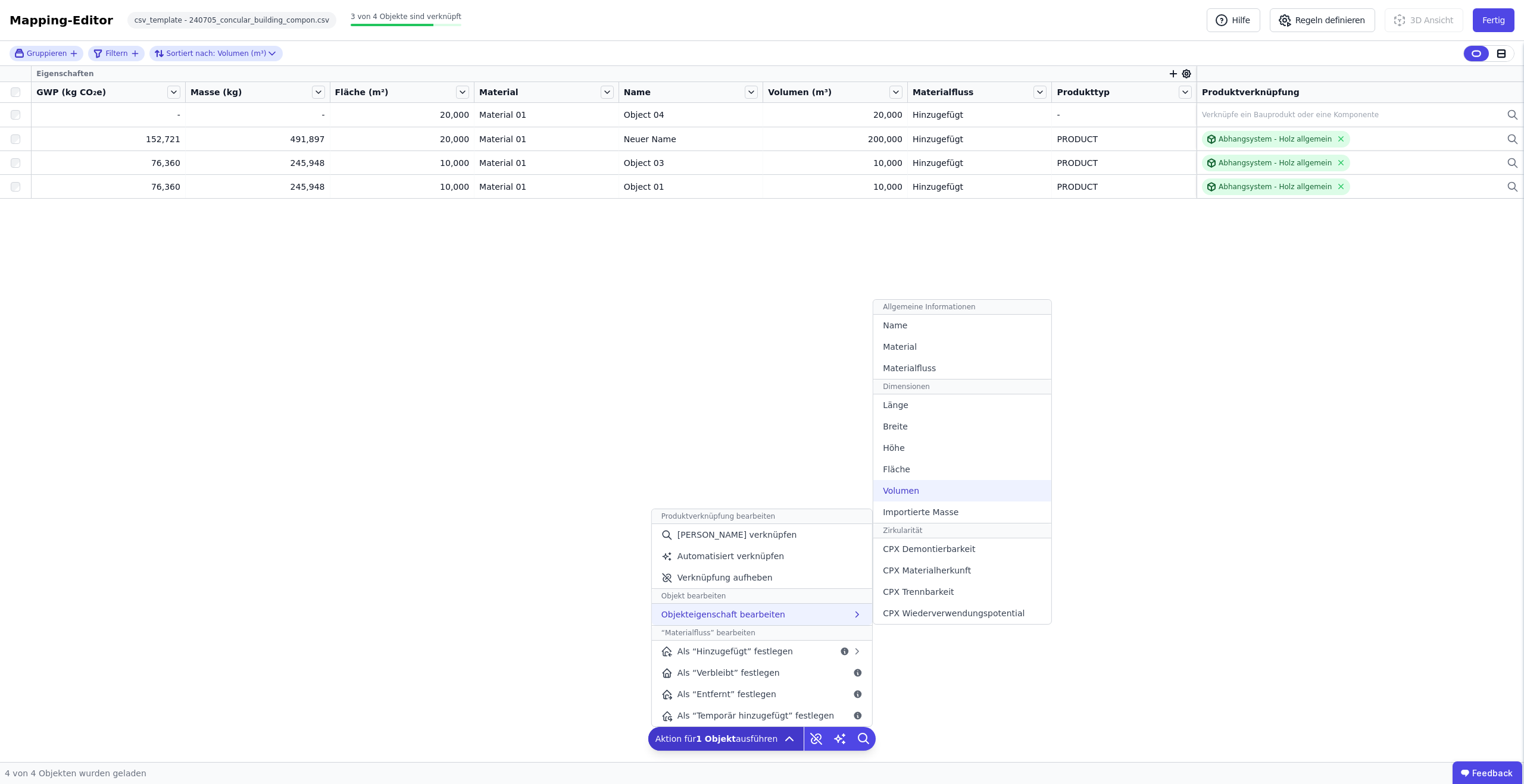
click at [918, 490] on div "Volumen" at bounding box center [961, 490] width 177 height 21
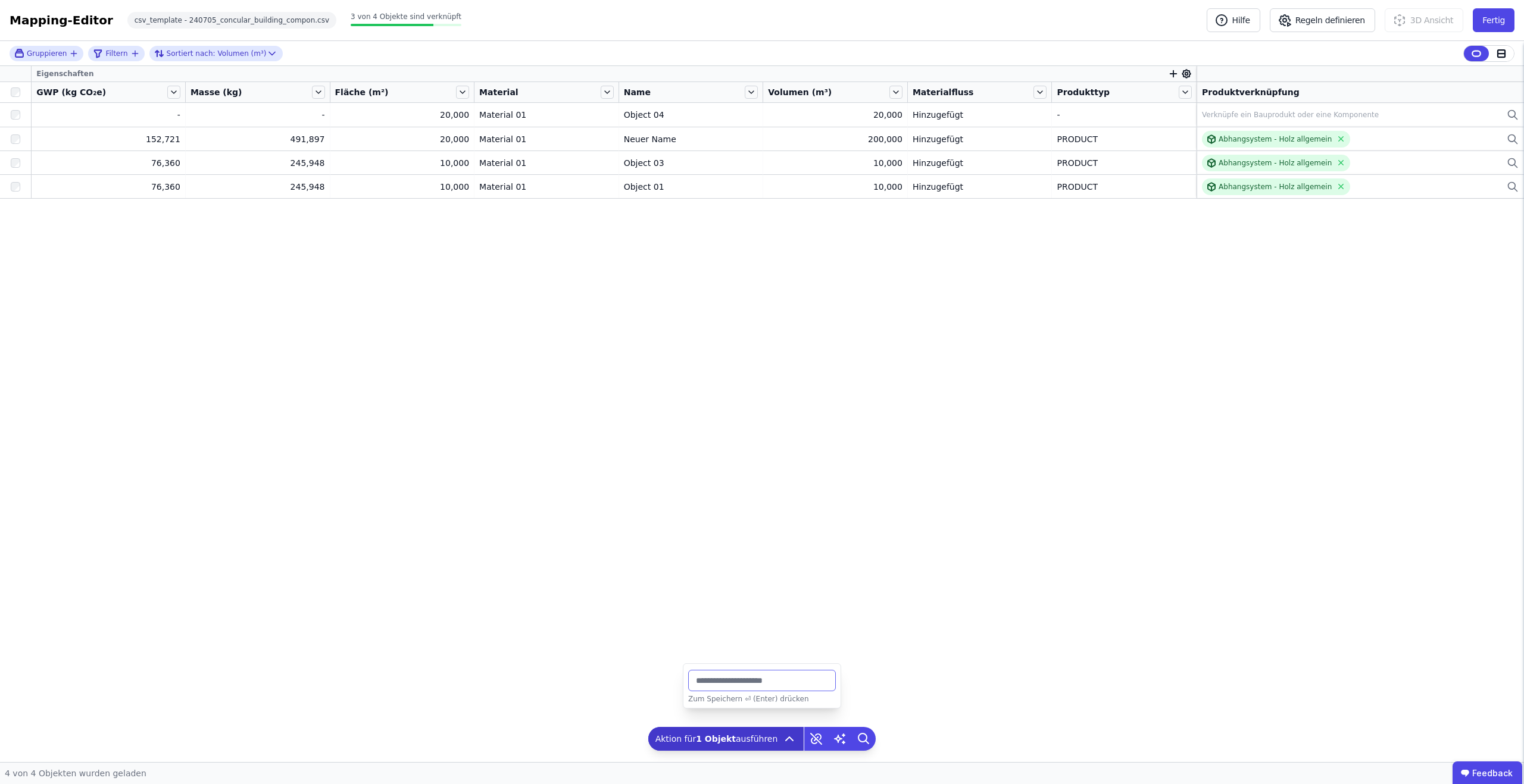
click at [756, 683] on input "***" at bounding box center [762, 680] width 148 height 21
type input "****"
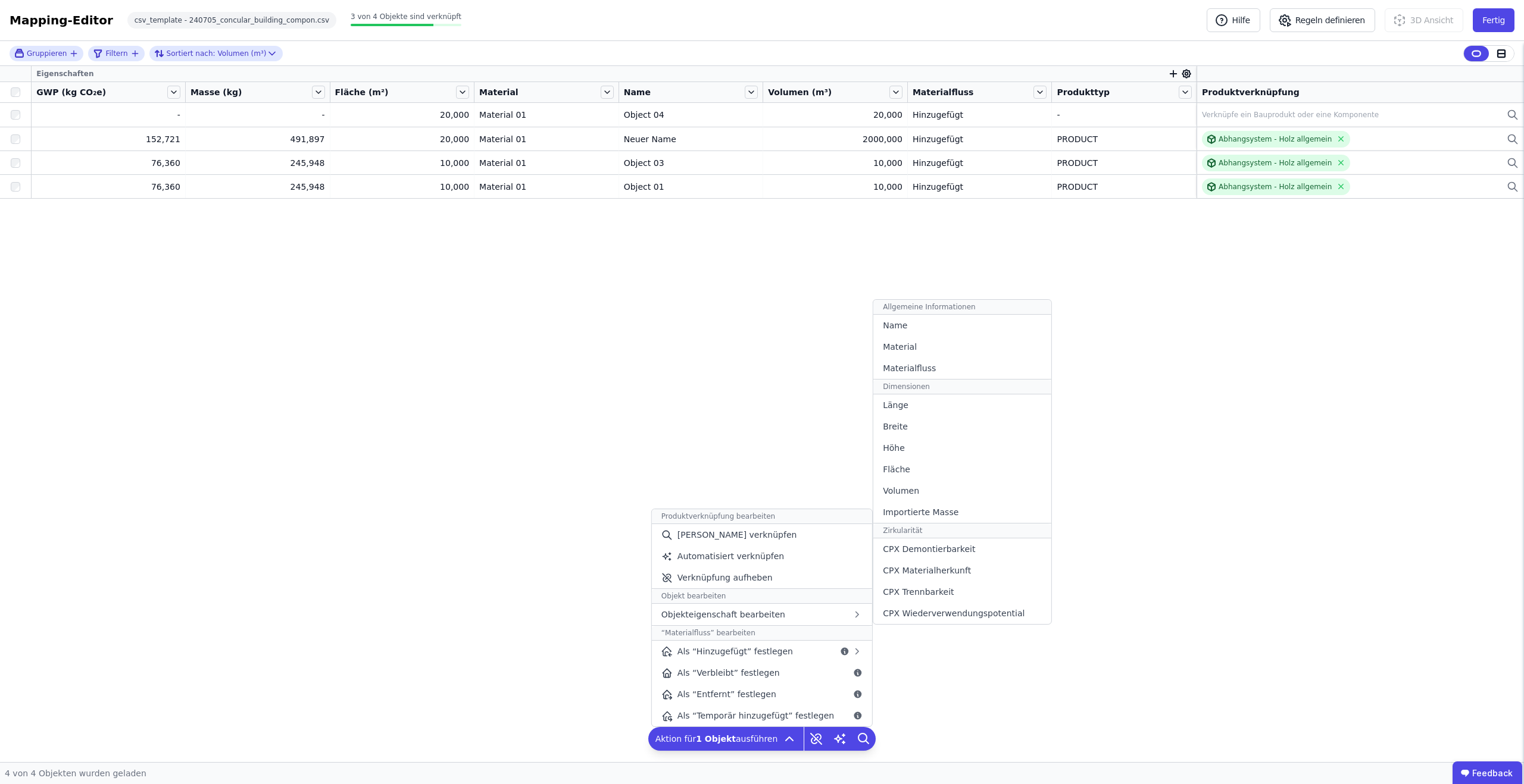
click at [957, 467] on div "Fläche" at bounding box center [961, 469] width 177 height 21
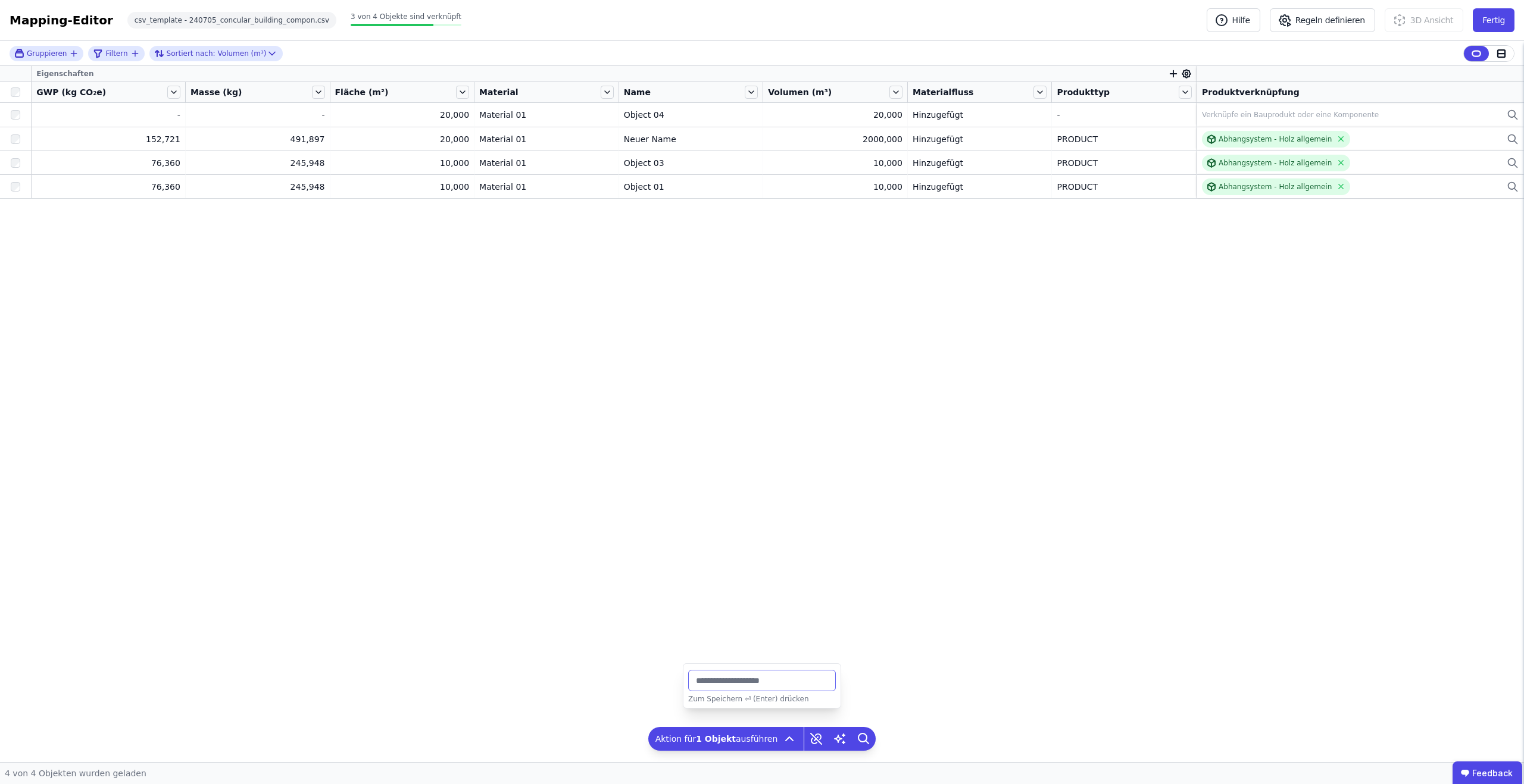
click at [759, 678] on input "**" at bounding box center [762, 680] width 148 height 21
type input "***"
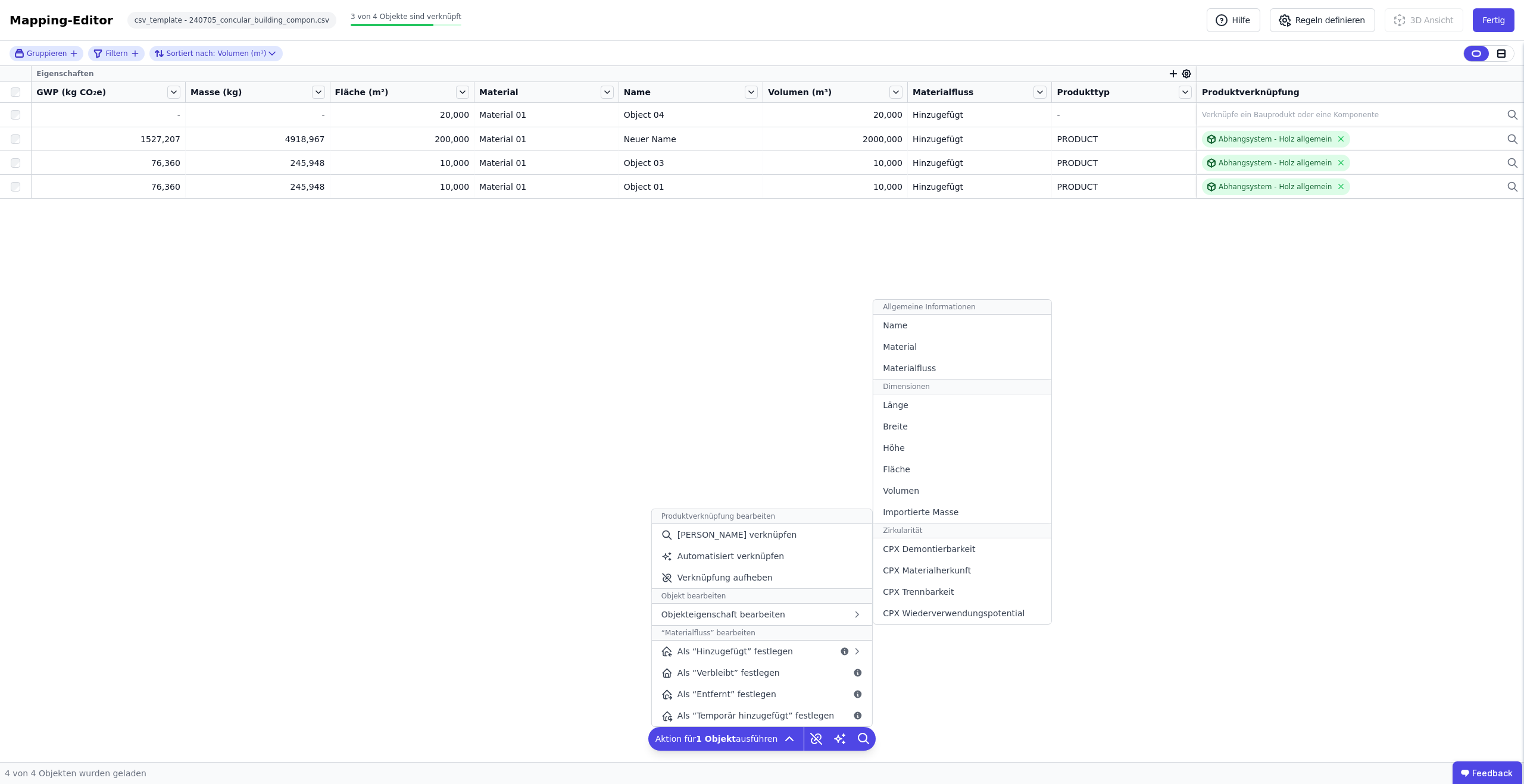
click at [939, 376] on div "Materialfluss" at bounding box center [961, 367] width 177 height 21
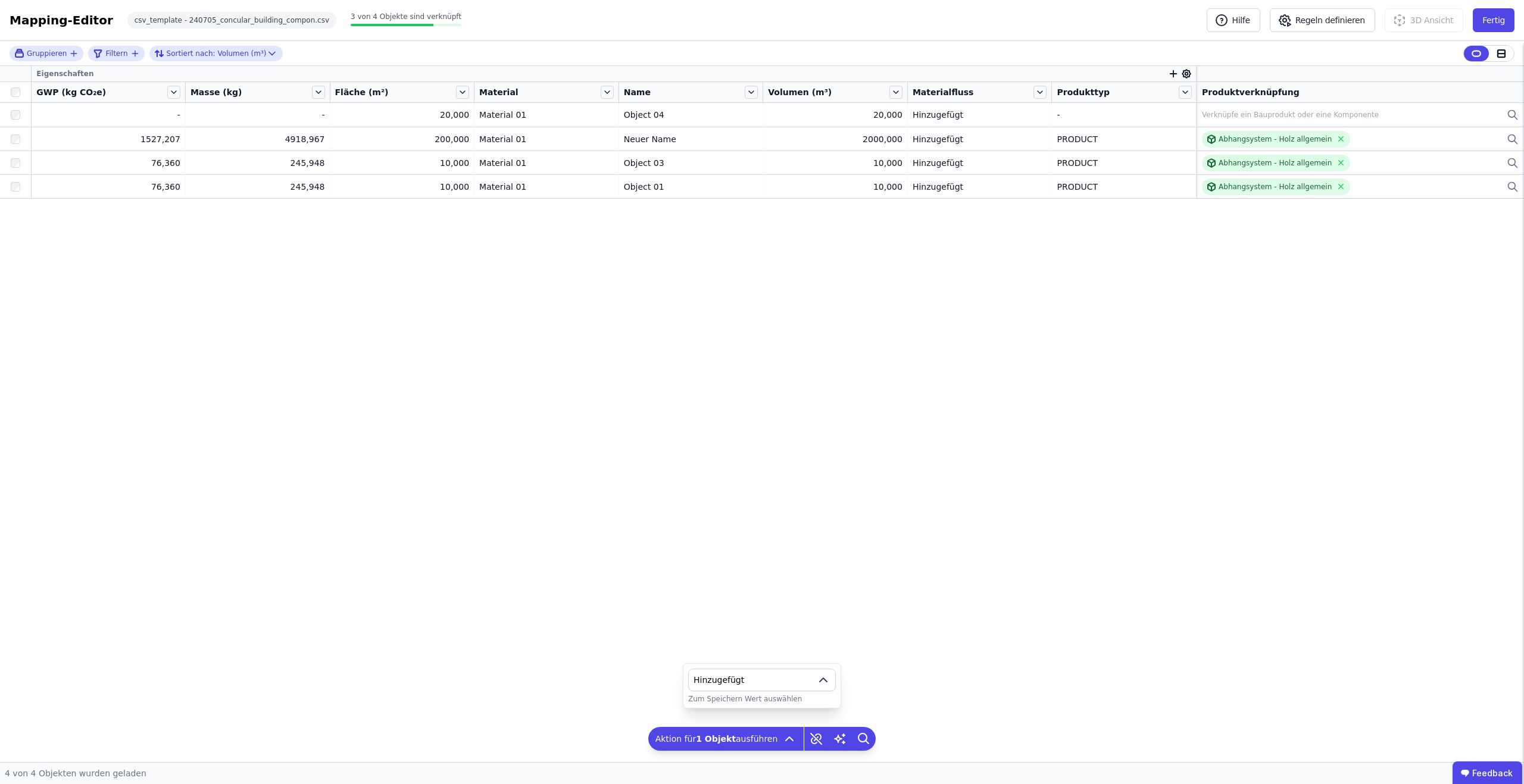
click at [782, 679] on span "Hinzugefügt" at bounding box center [752, 679] width 118 height 12
click at [781, 612] on div "Verbleibt" at bounding box center [762, 609] width 128 height 12
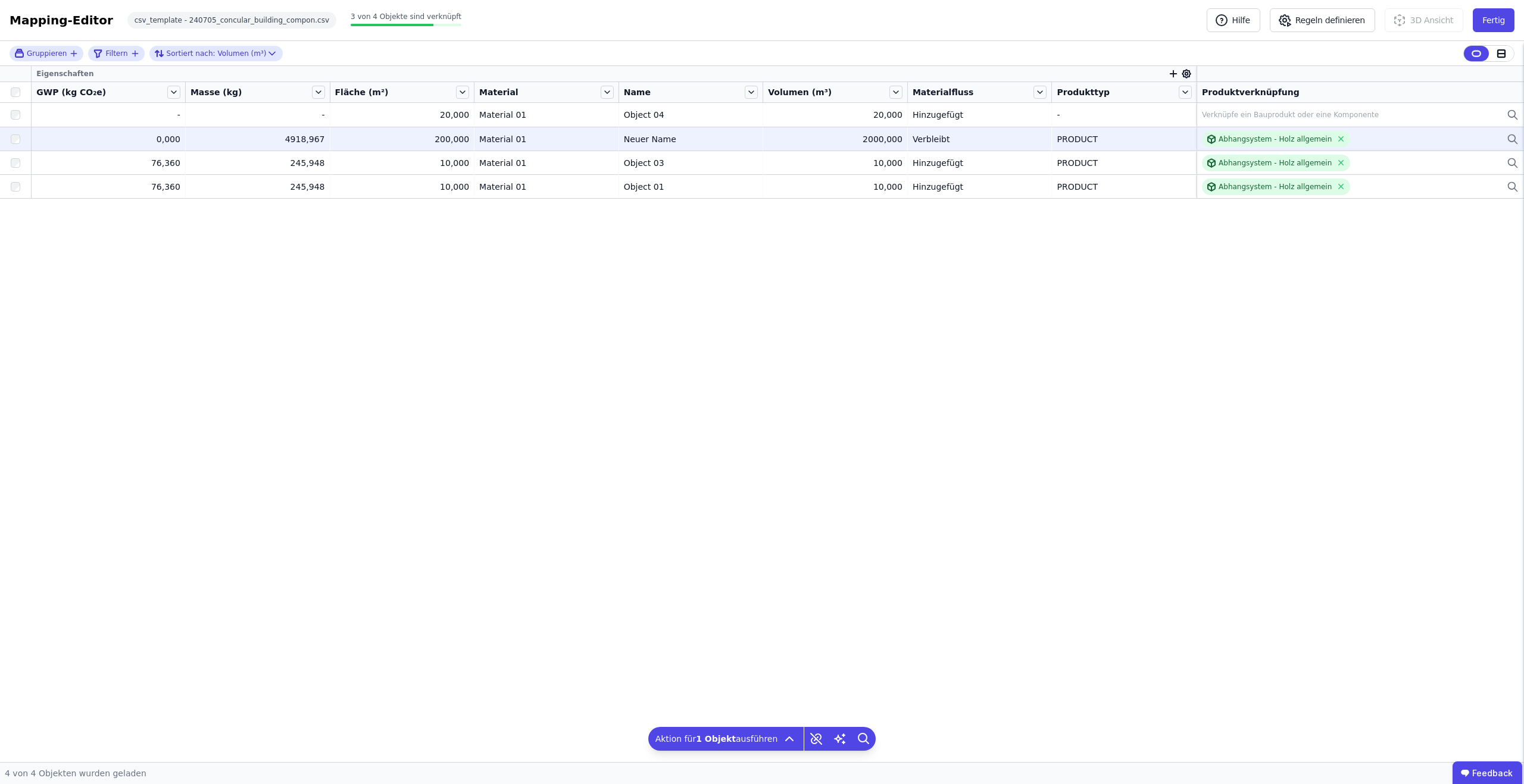
click at [1042, 143] on div "Verbleibt" at bounding box center [979, 139] width 134 height 12
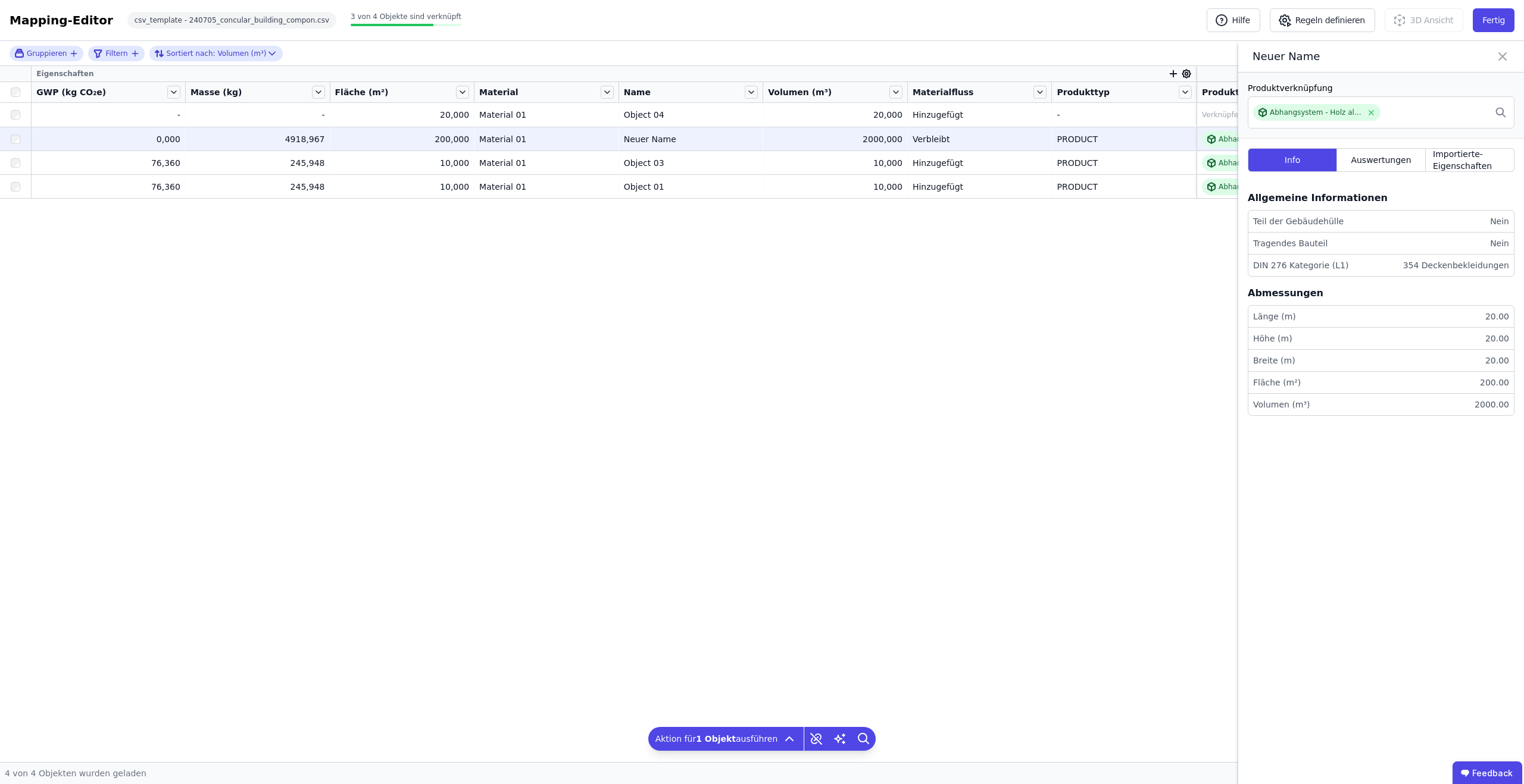
click at [1366, 147] on div "Info Auswertungen Importierte-Eigenschaften" at bounding box center [1381, 160] width 266 height 43
drag, startPoint x: 1366, startPoint y: 160, endPoint x: 1362, endPoint y: 178, distance: 18.4
click at [1366, 160] on span "Auswertungen" at bounding box center [1381, 160] width 60 height 12
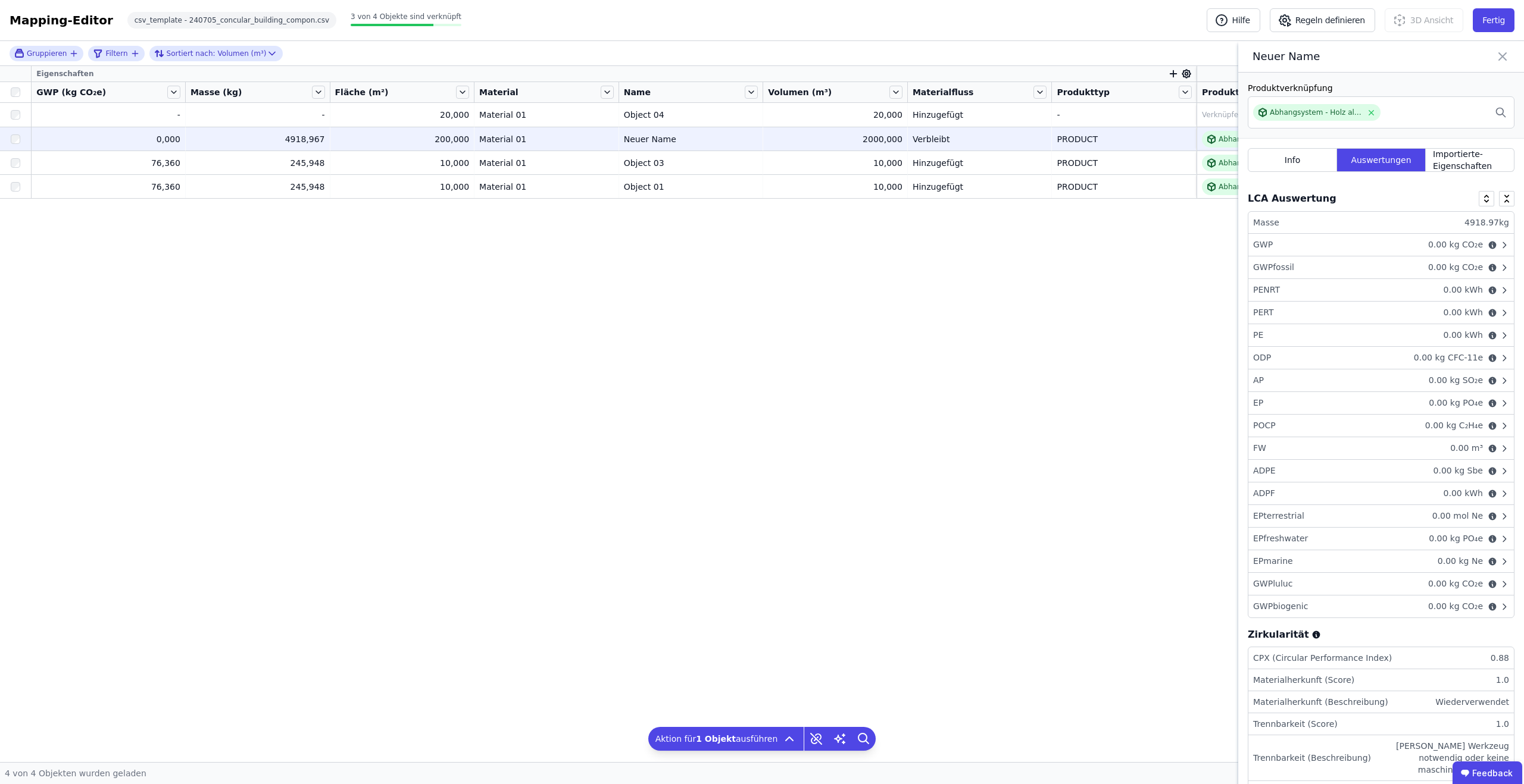
click at [1316, 243] on div "GWP 0.00 kg CO₂e" at bounding box center [1380, 244] width 265 height 23
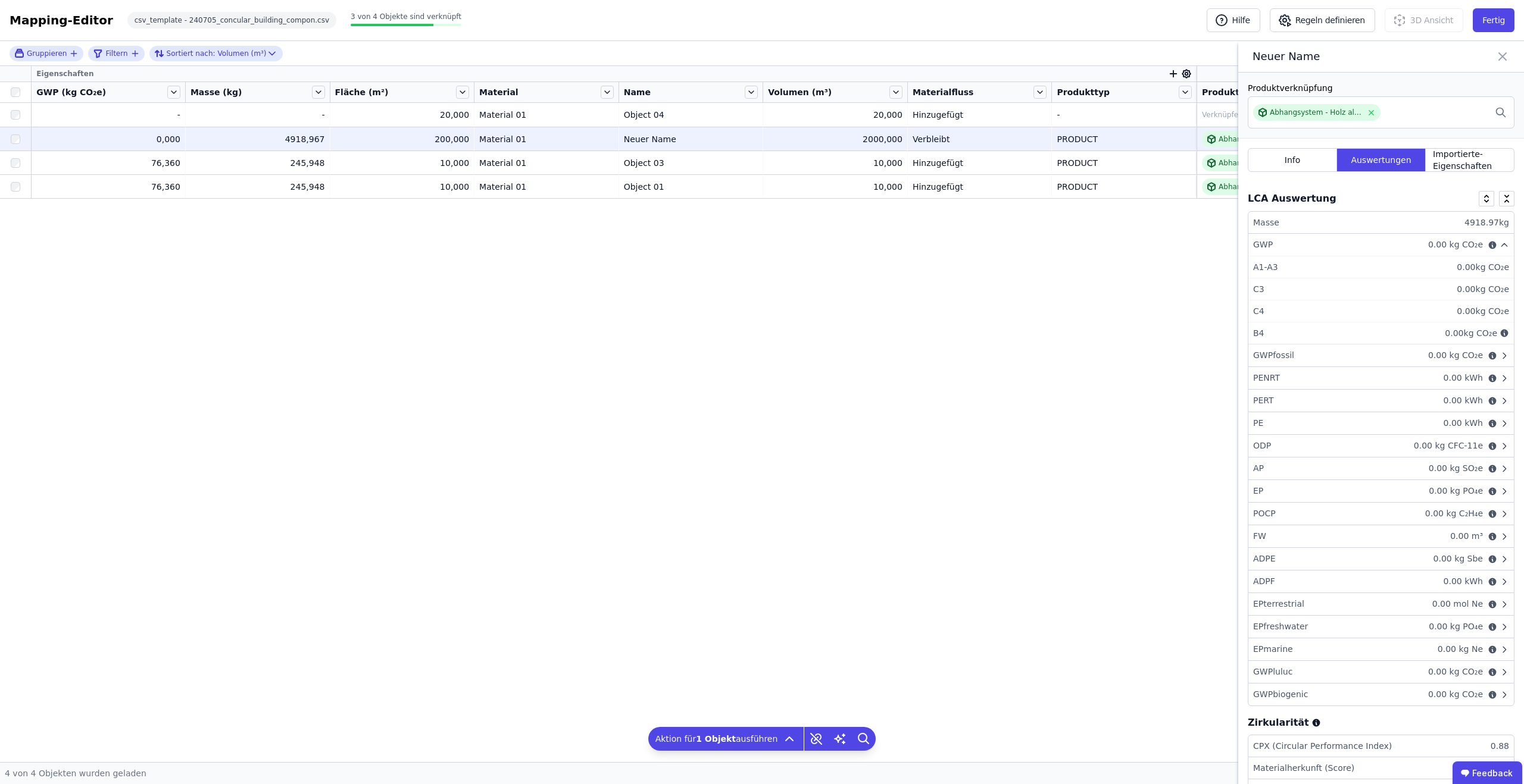
click at [1316, 243] on div "GWP 0.00 kg CO₂e" at bounding box center [1380, 244] width 265 height 23
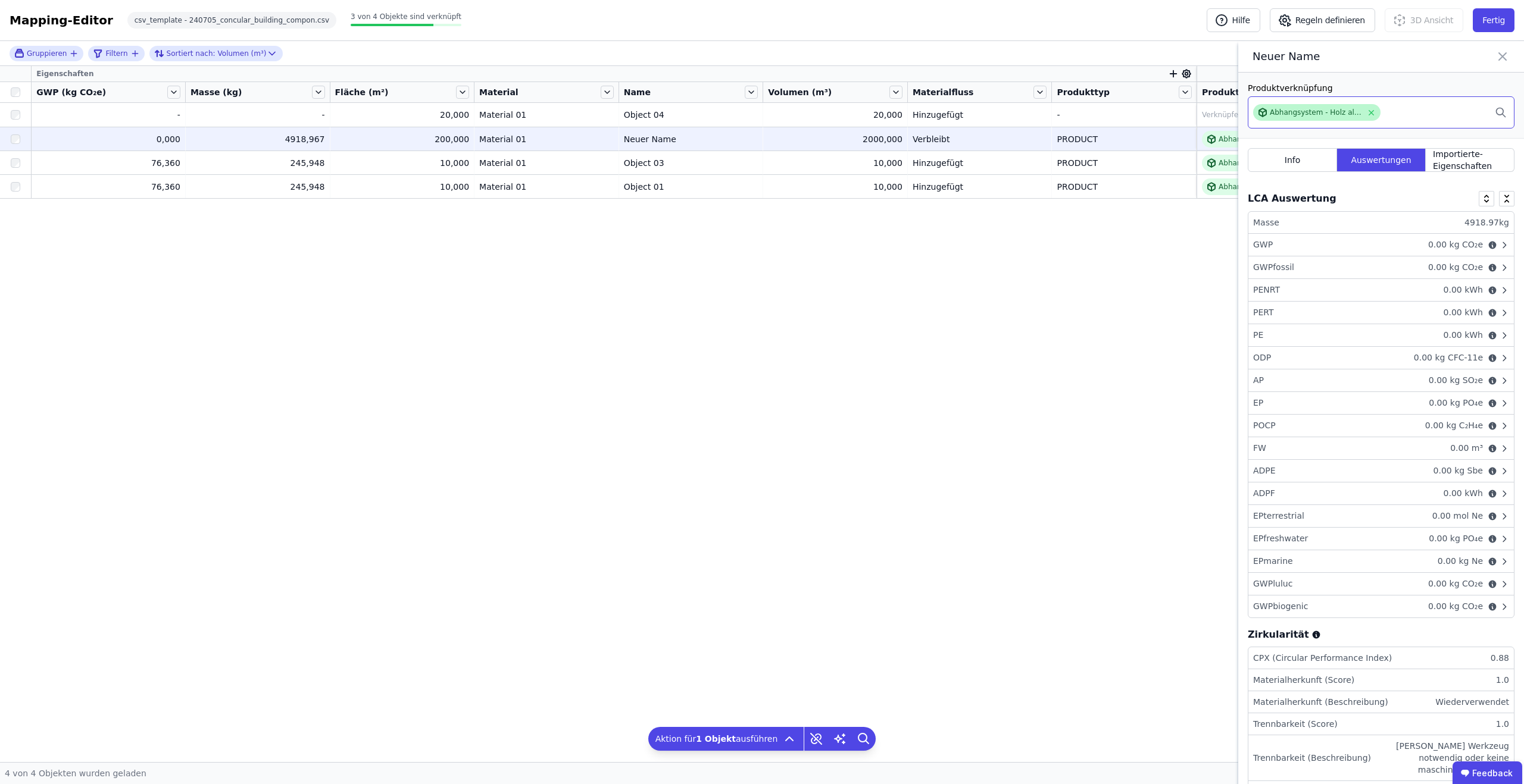
click at [1295, 109] on div "Abhangsystem - Holz allgemein" at bounding box center [1315, 112] width 92 height 9
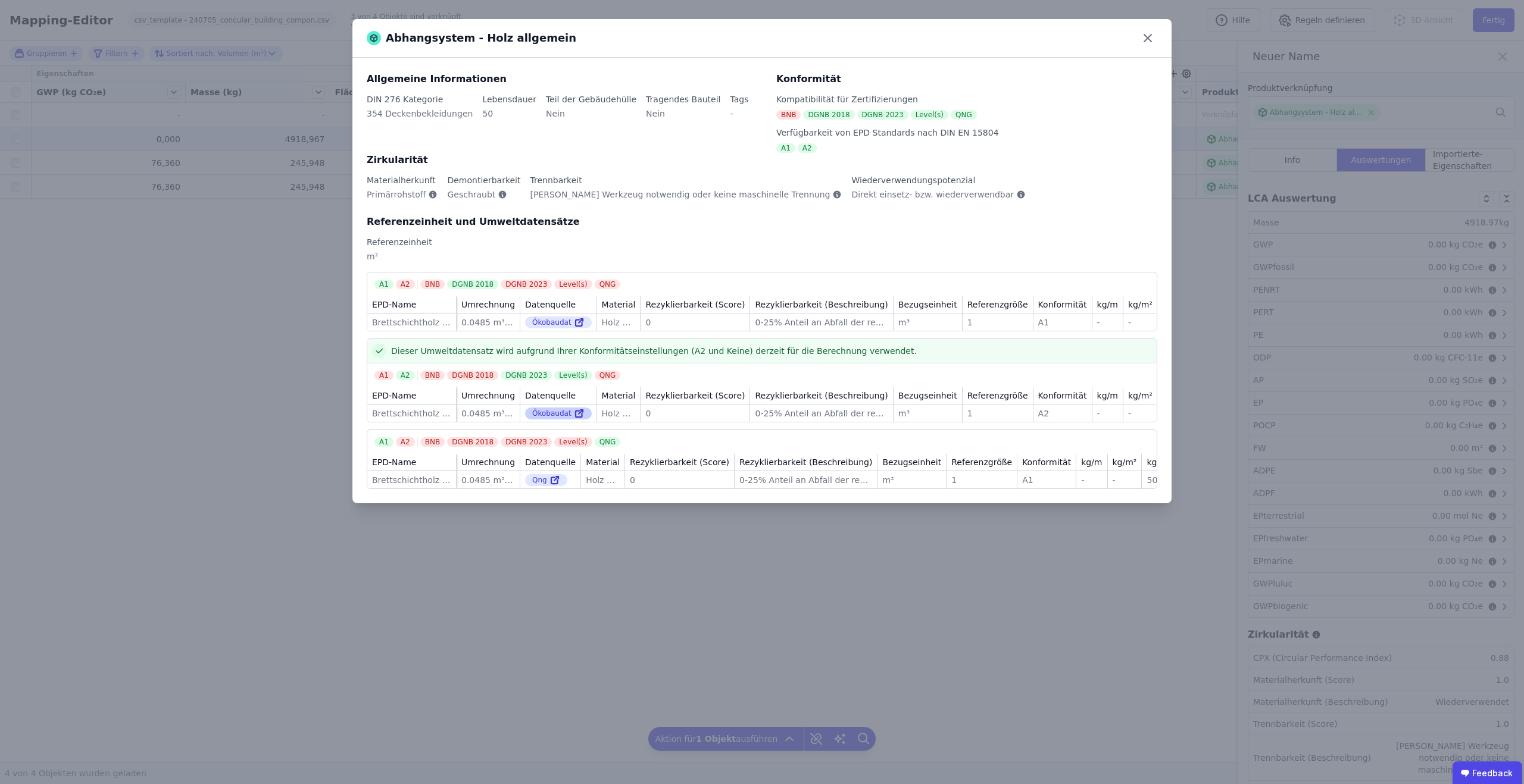
click at [557, 418] on div "Ökobaudat" at bounding box center [558, 413] width 67 height 12
click at [578, 414] on icon at bounding box center [580, 412] width 5 height 5
click at [1150, 38] on icon at bounding box center [1147, 37] width 19 height 19
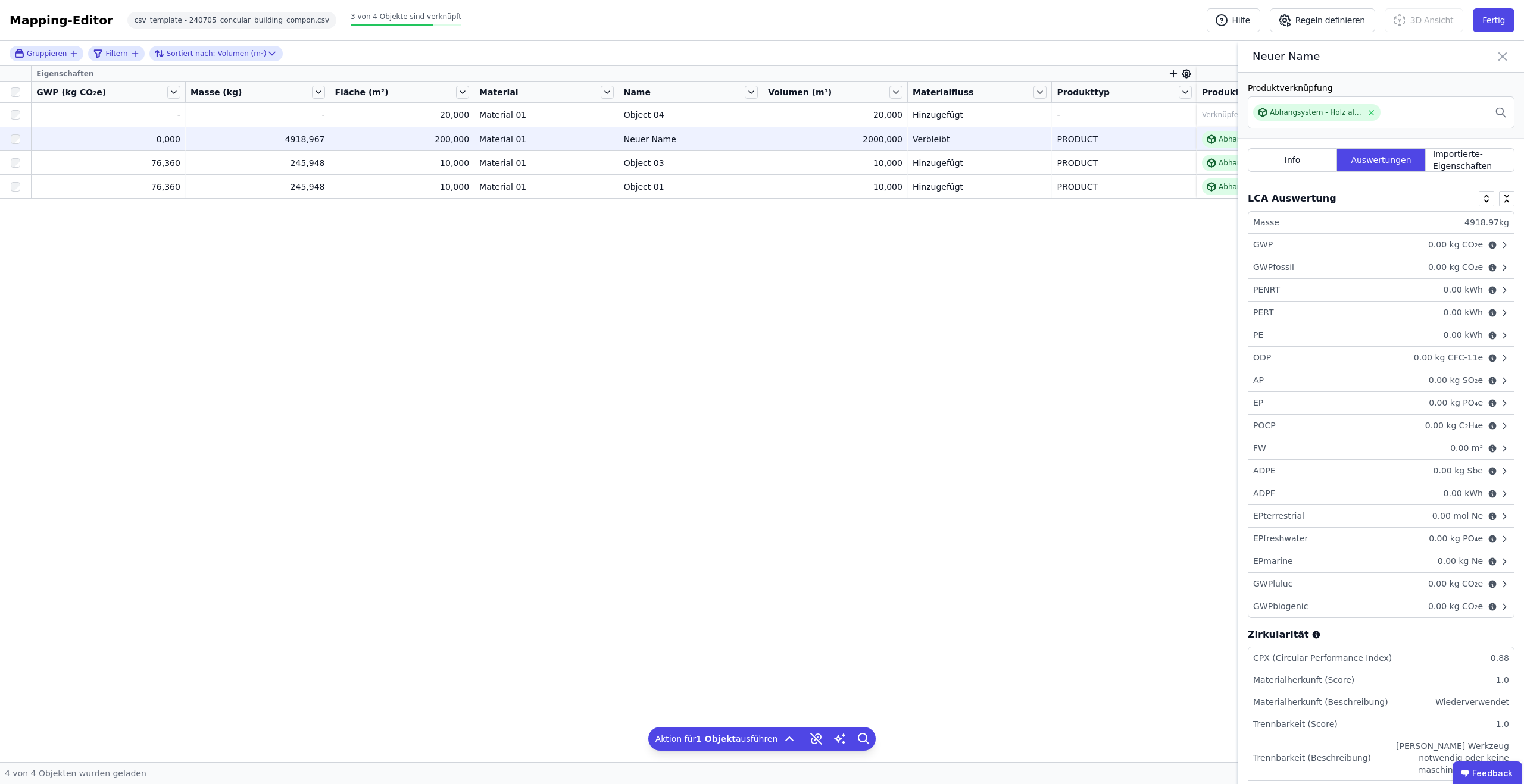
click at [1497, 54] on icon at bounding box center [1502, 57] width 15 height 16
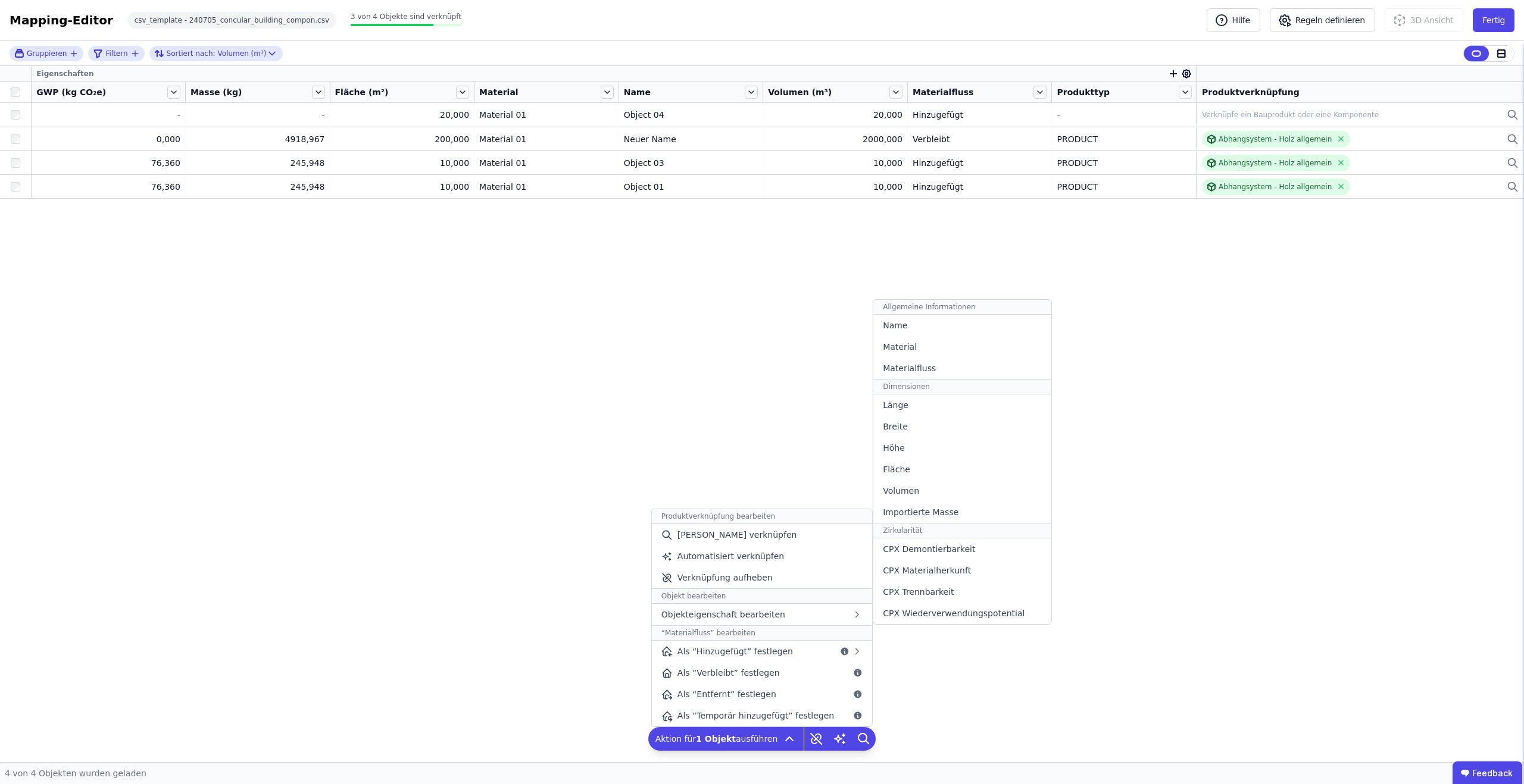
click at [947, 364] on div "Materialfluss" at bounding box center [961, 367] width 177 height 21
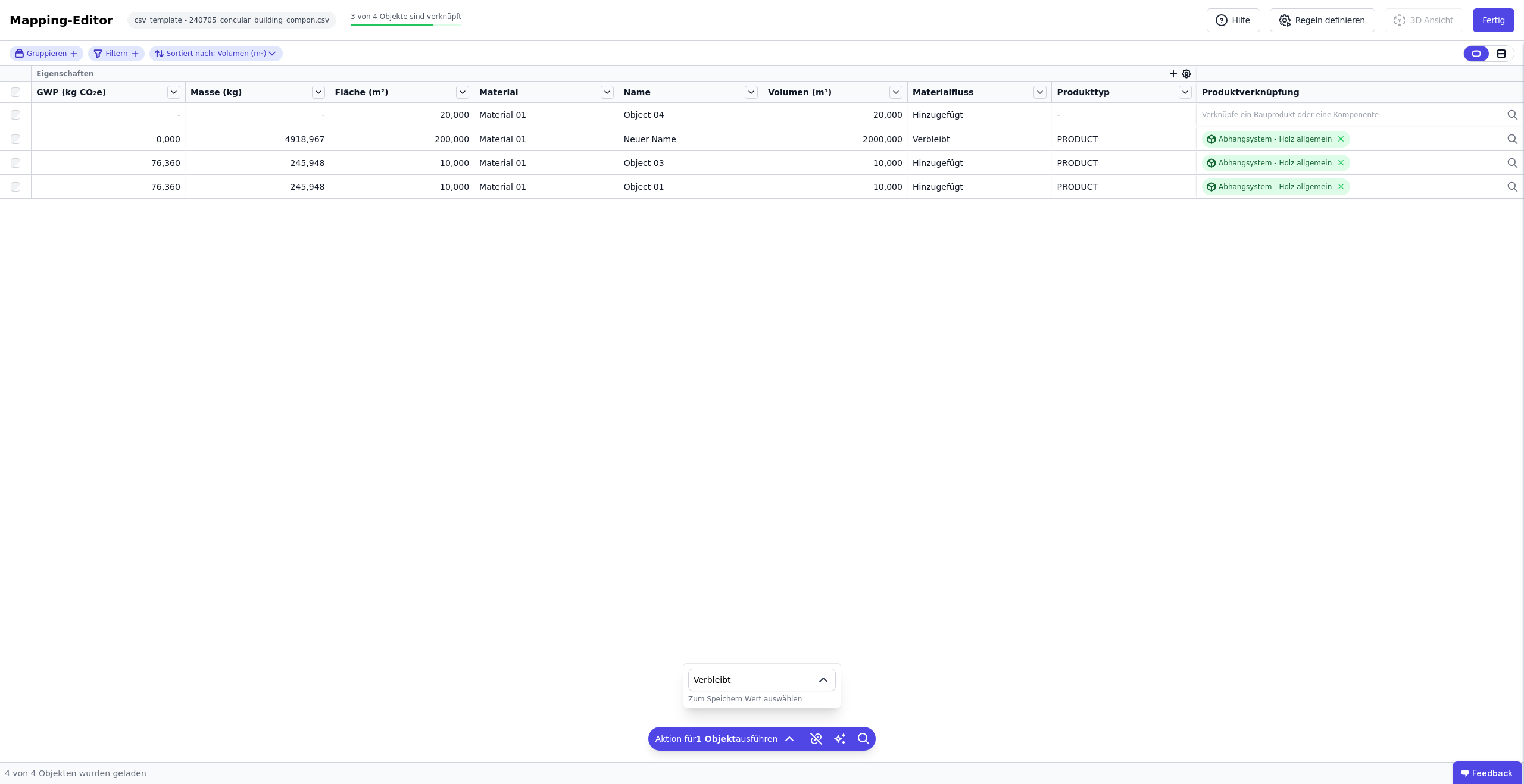
click at [808, 683] on span "Verbleibt" at bounding box center [752, 679] width 118 height 12
click at [804, 652] on div "Temporär hinzugefügt" at bounding box center [762, 652] width 128 height 12
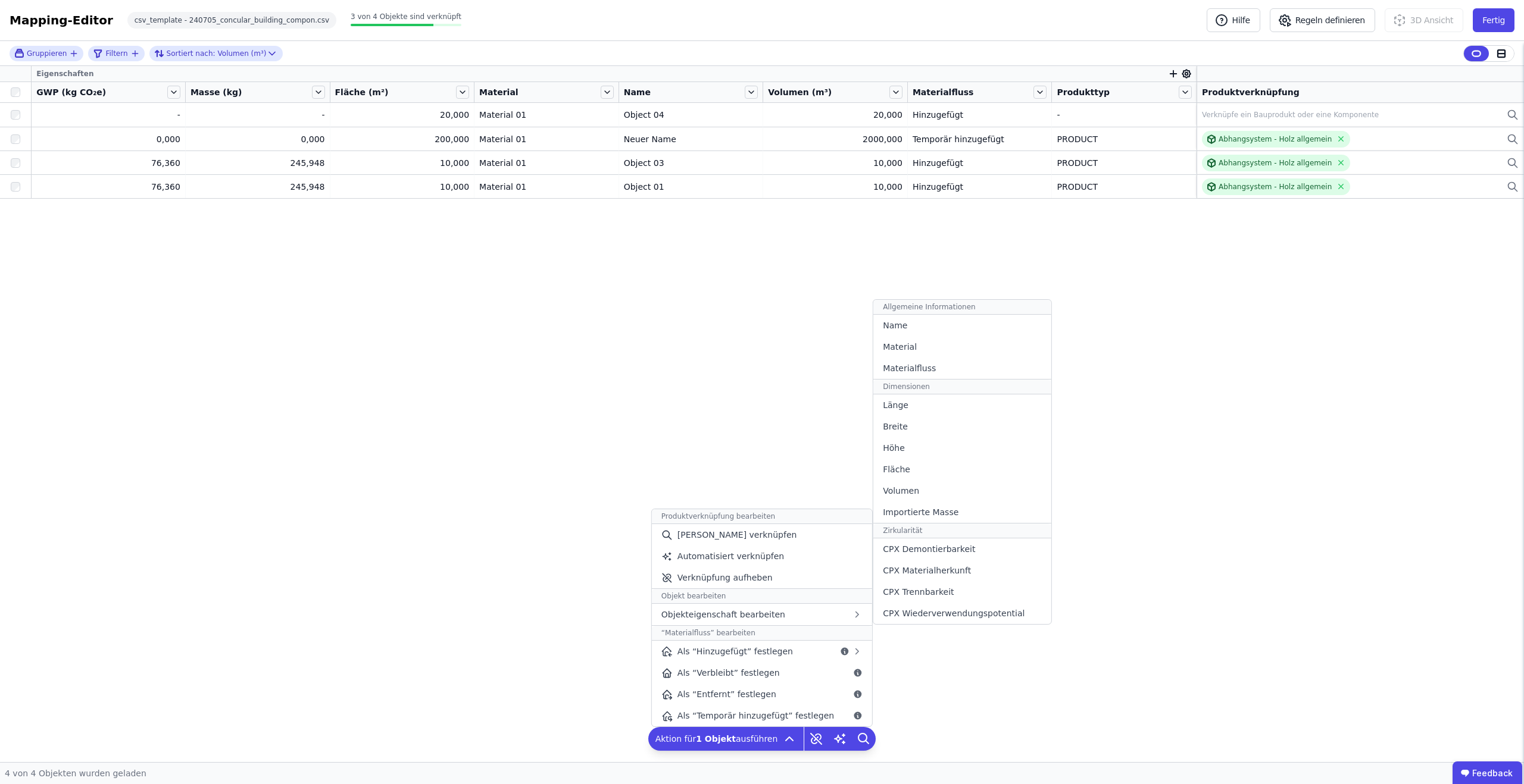
click at [934, 590] on span "CPX Trennbarkeit" at bounding box center [918, 592] width 71 height 12
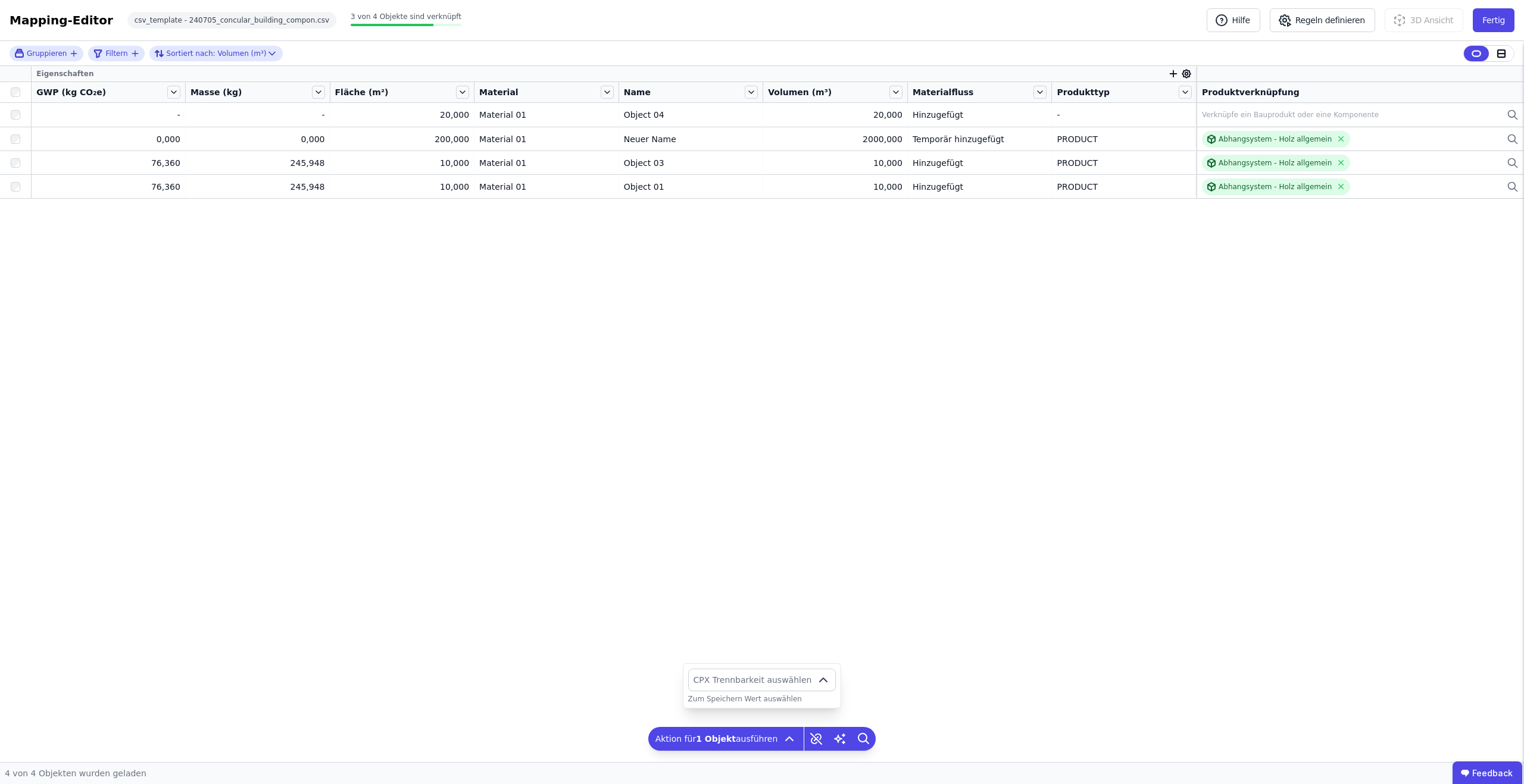
click at [820, 680] on icon "button" at bounding box center [824, 680] width 15 height 15
click at [795, 589] on span "Score 100" at bounding box center [802, 593] width 47 height 59
click at [1173, 75] on icon "button" at bounding box center [1173, 74] width 11 height 11
click at [1205, 110] on input "text" at bounding box center [1227, 103] width 88 height 21
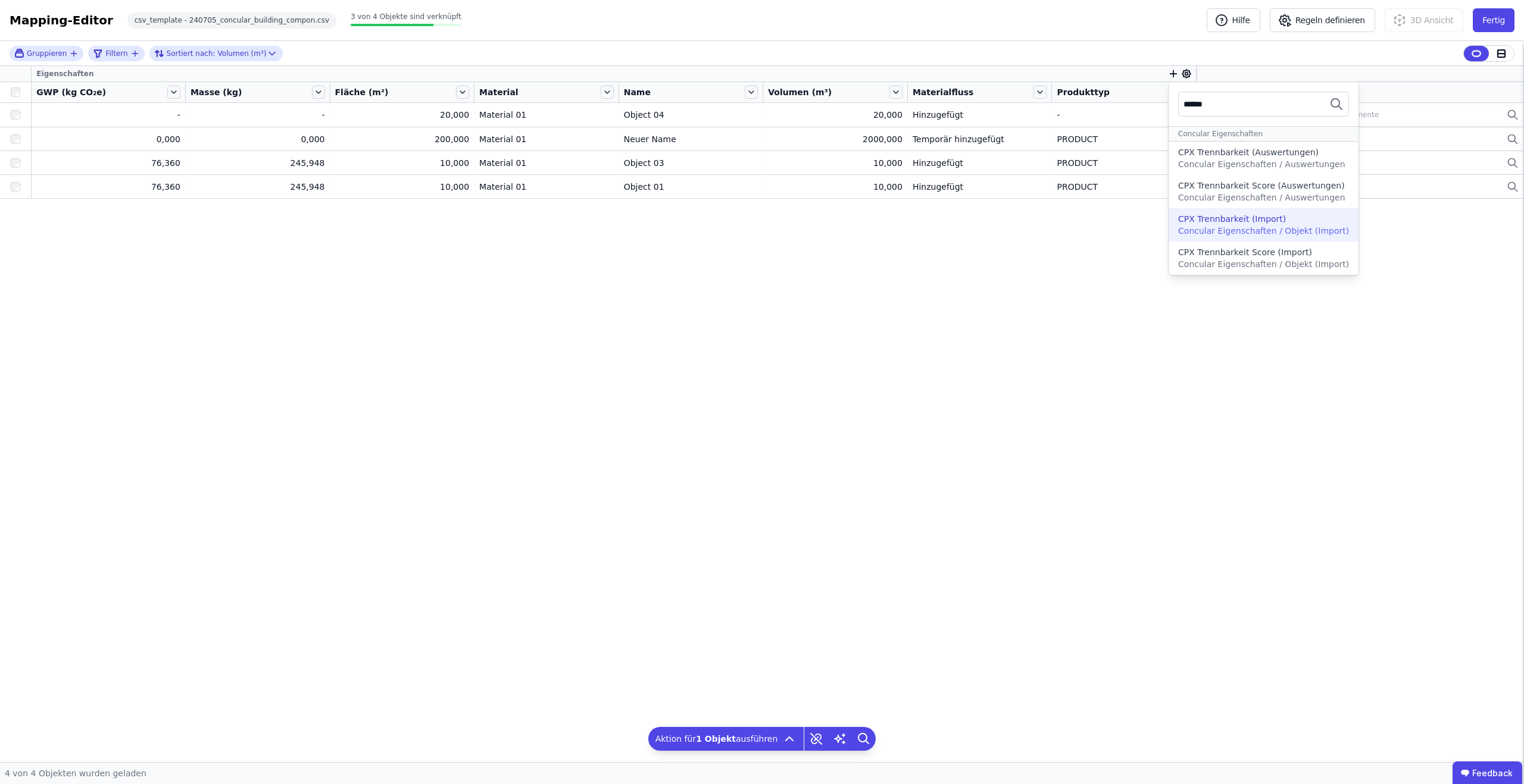
type input "******"
click at [1260, 218] on div "CPX Trennbarkeit (Import)" at bounding box center [1231, 219] width 108 height 12
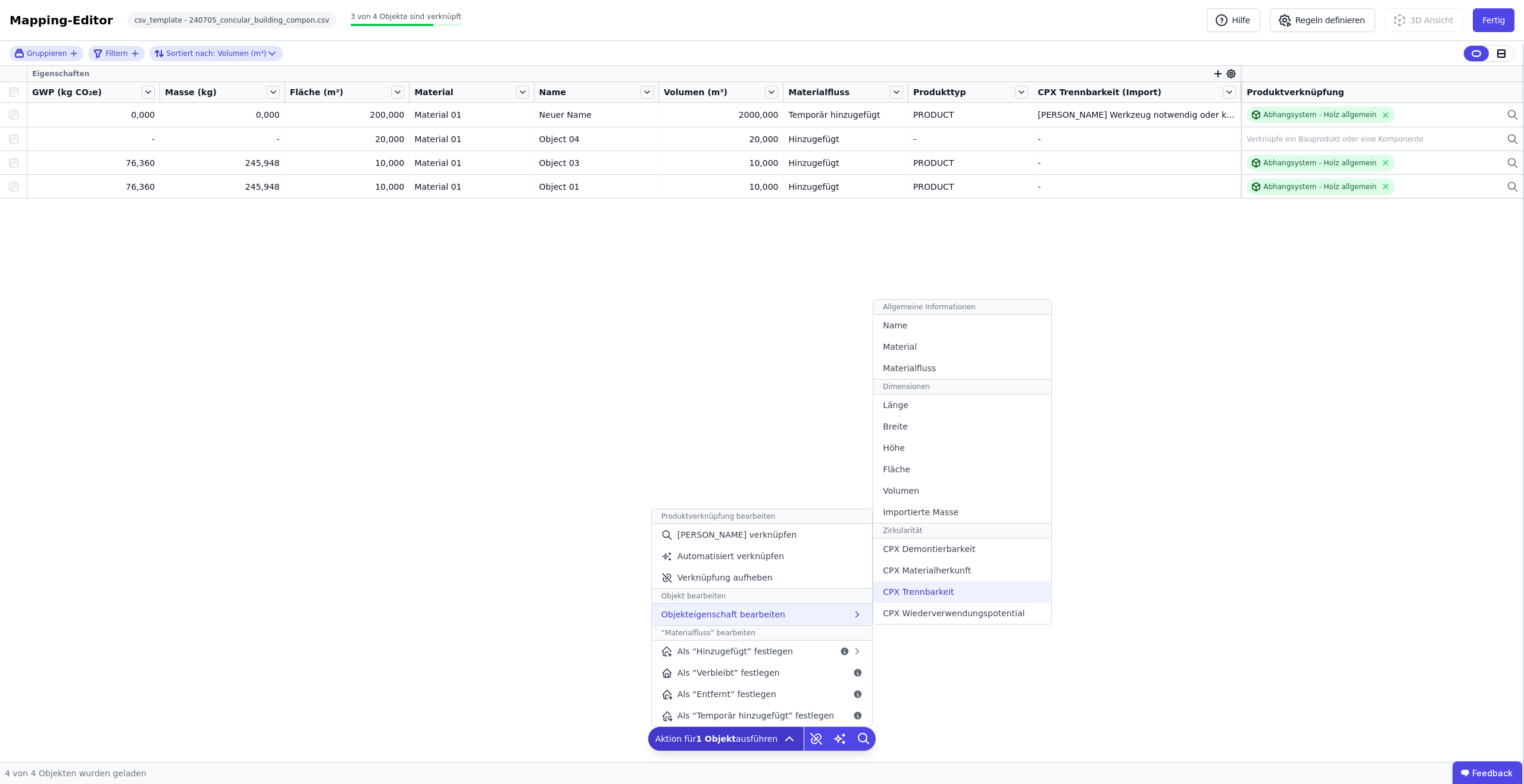
click at [927, 598] on div "CPX Trennbarkeit" at bounding box center [961, 592] width 177 height 21
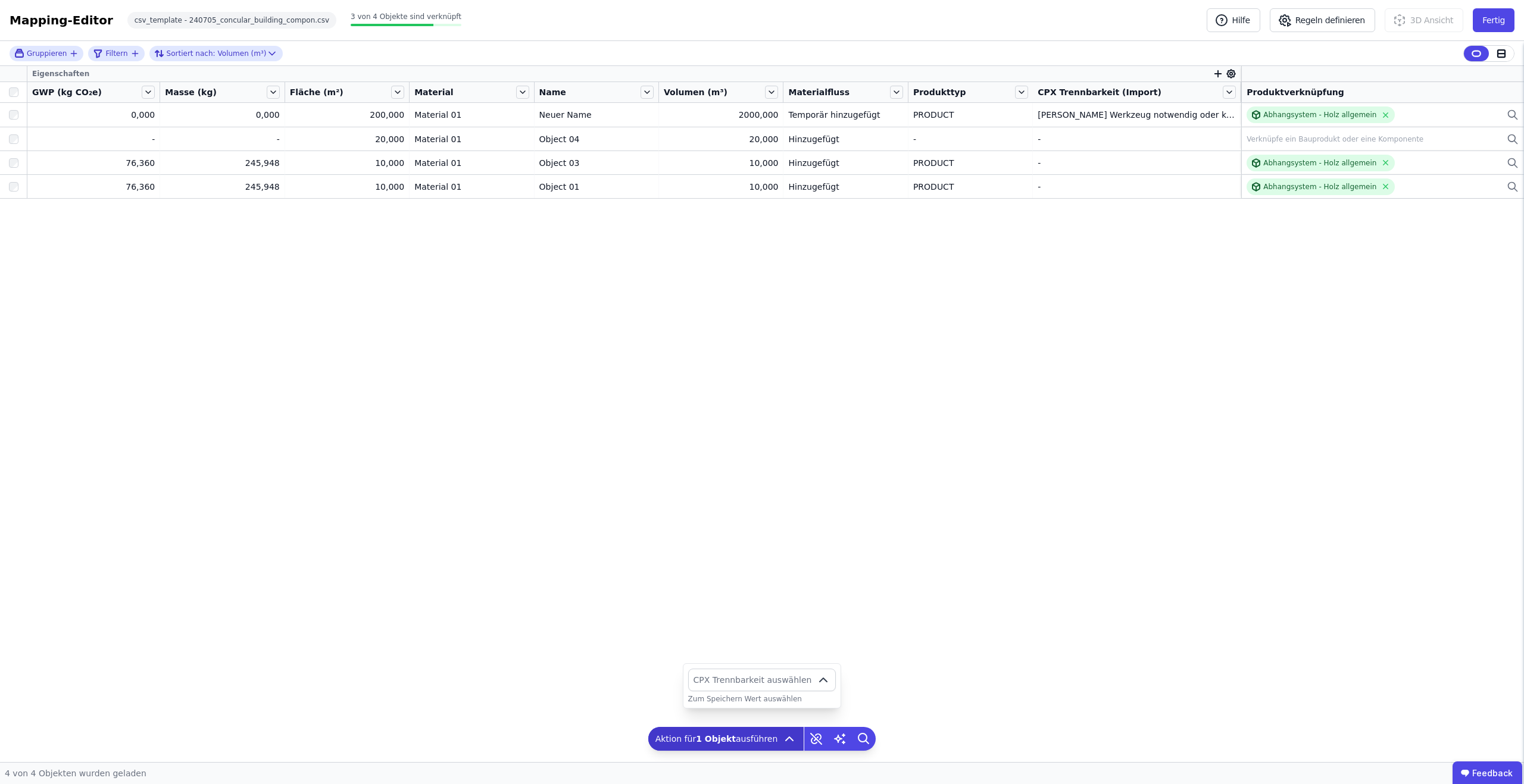
click at [819, 680] on icon "button" at bounding box center [824, 680] width 15 height 15
click at [772, 634] on span "Maschinelle Trennung mit festverbauten Maschinen (im Werk)" at bounding box center [741, 663] width 87 height 59
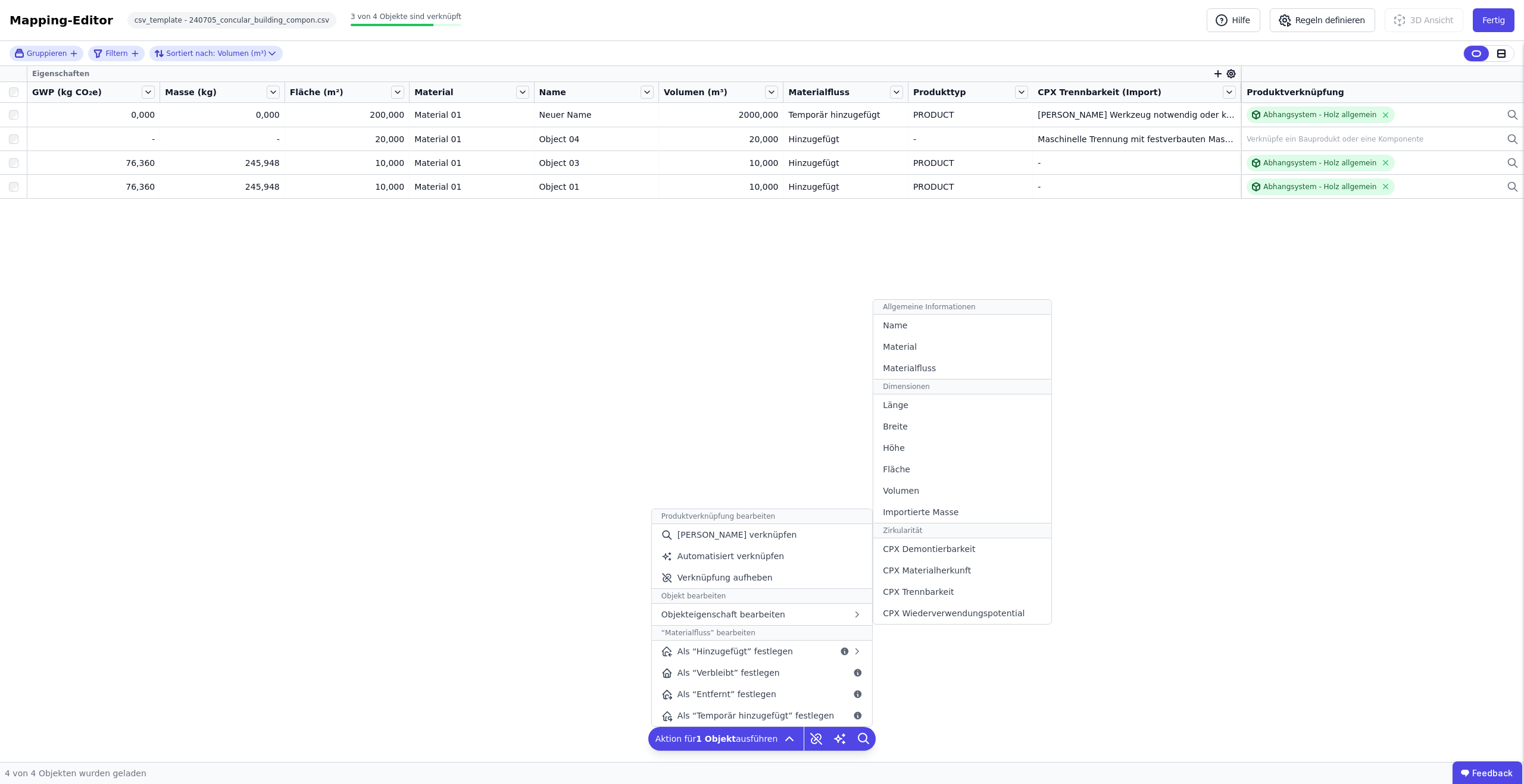
click at [951, 508] on div "Importierte Masse" at bounding box center [961, 511] width 177 height 21
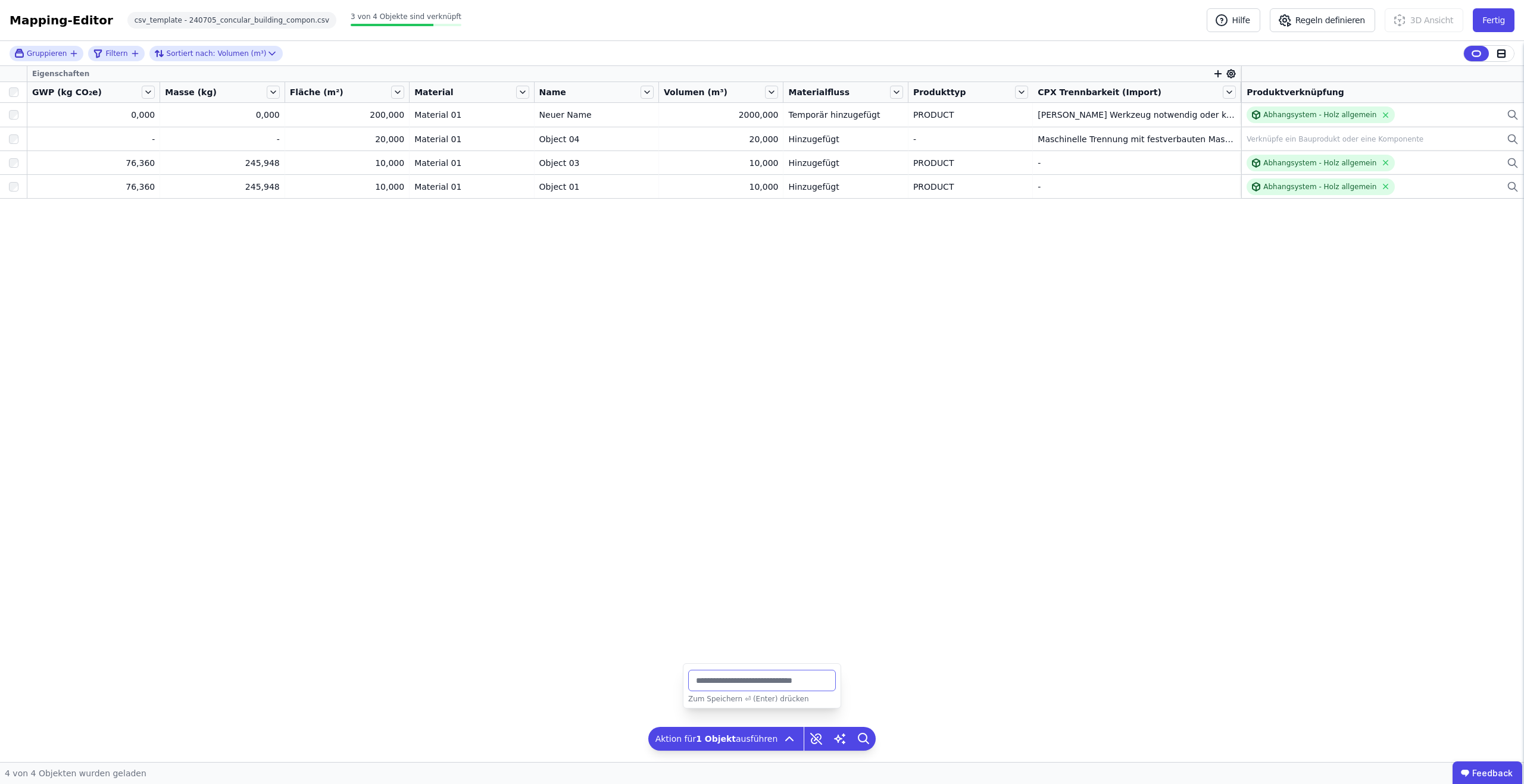
click at [795, 685] on input "number" at bounding box center [762, 680] width 148 height 21
type input "***"
click at [1216, 73] on icon "button" at bounding box center [1218, 74] width 11 height 11
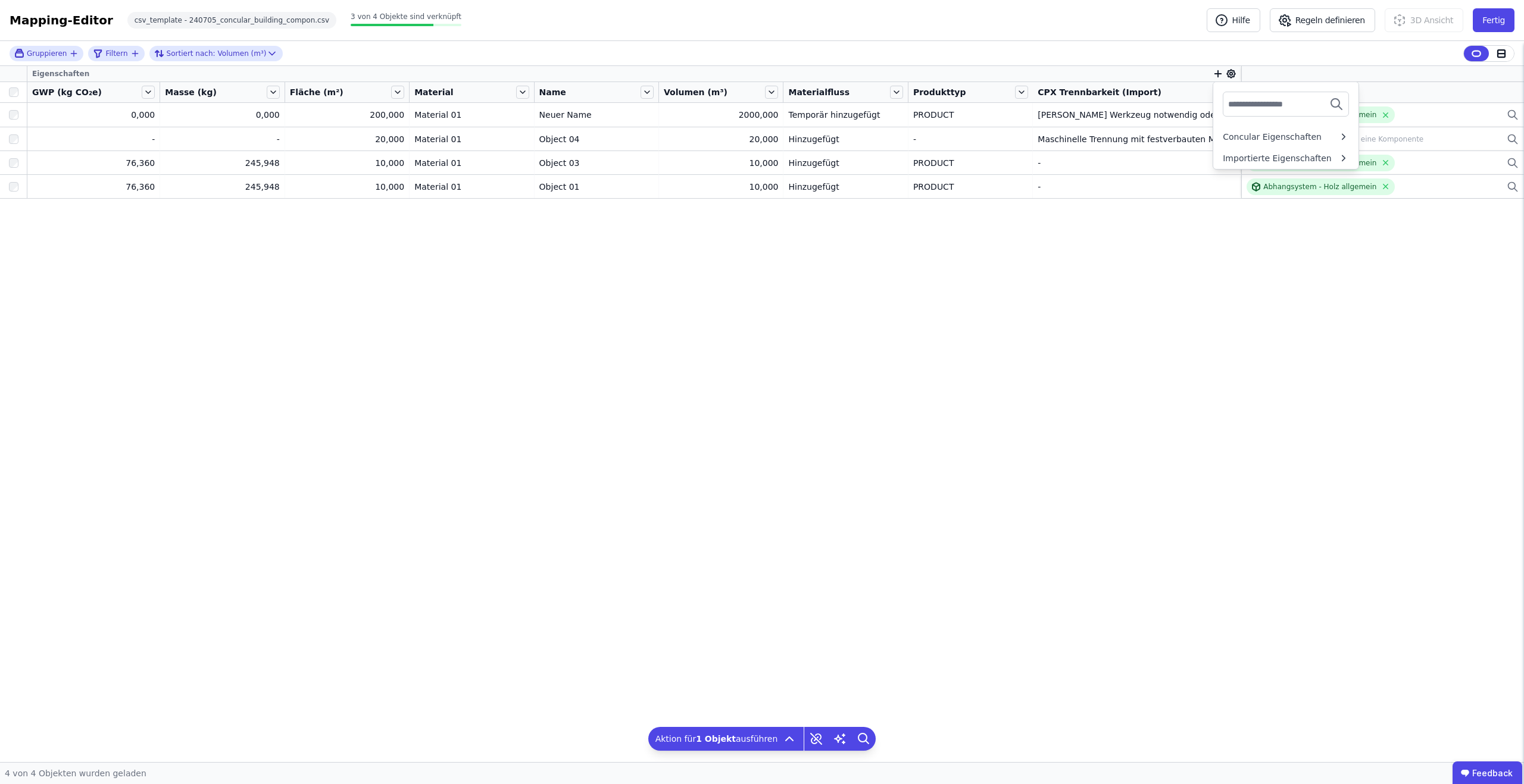
click at [1231, 100] on input "text" at bounding box center [1271, 103] width 88 height 21
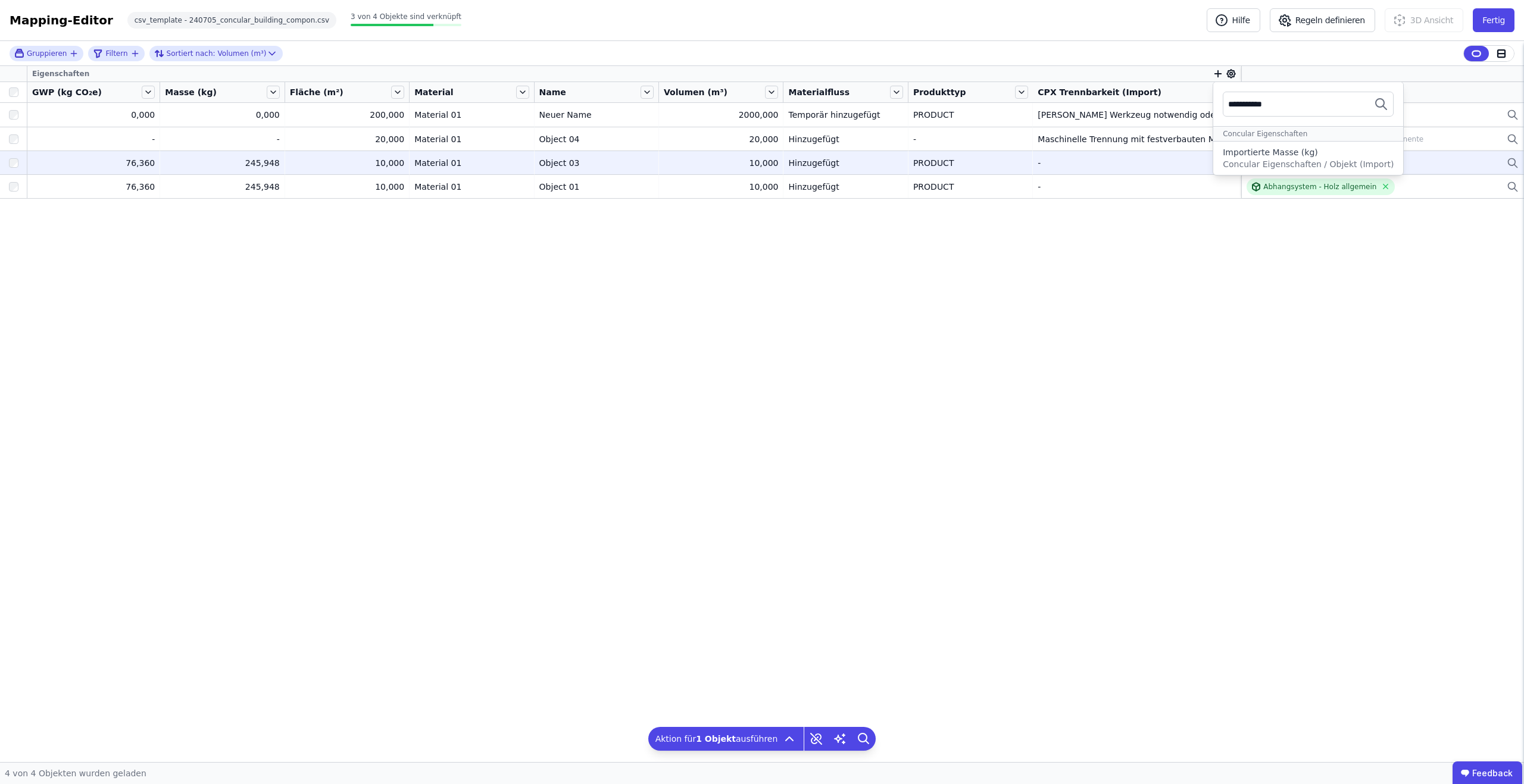
type input "**********"
click at [1242, 160] on span "Concular Eigenschaften / Objekt (Import)" at bounding box center [1307, 164] width 171 height 9
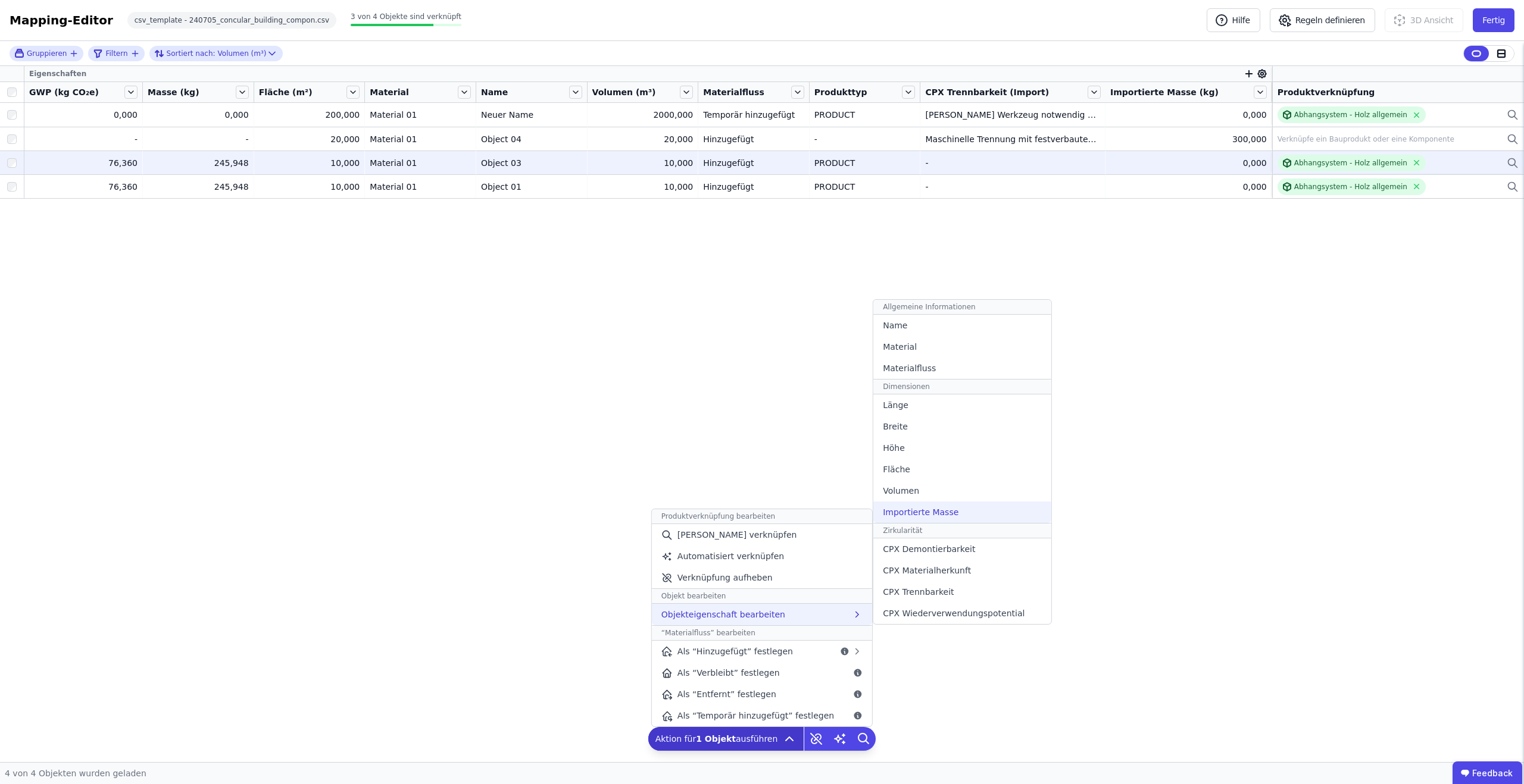
click at [942, 515] on span "Importierte Masse" at bounding box center [920, 511] width 76 height 12
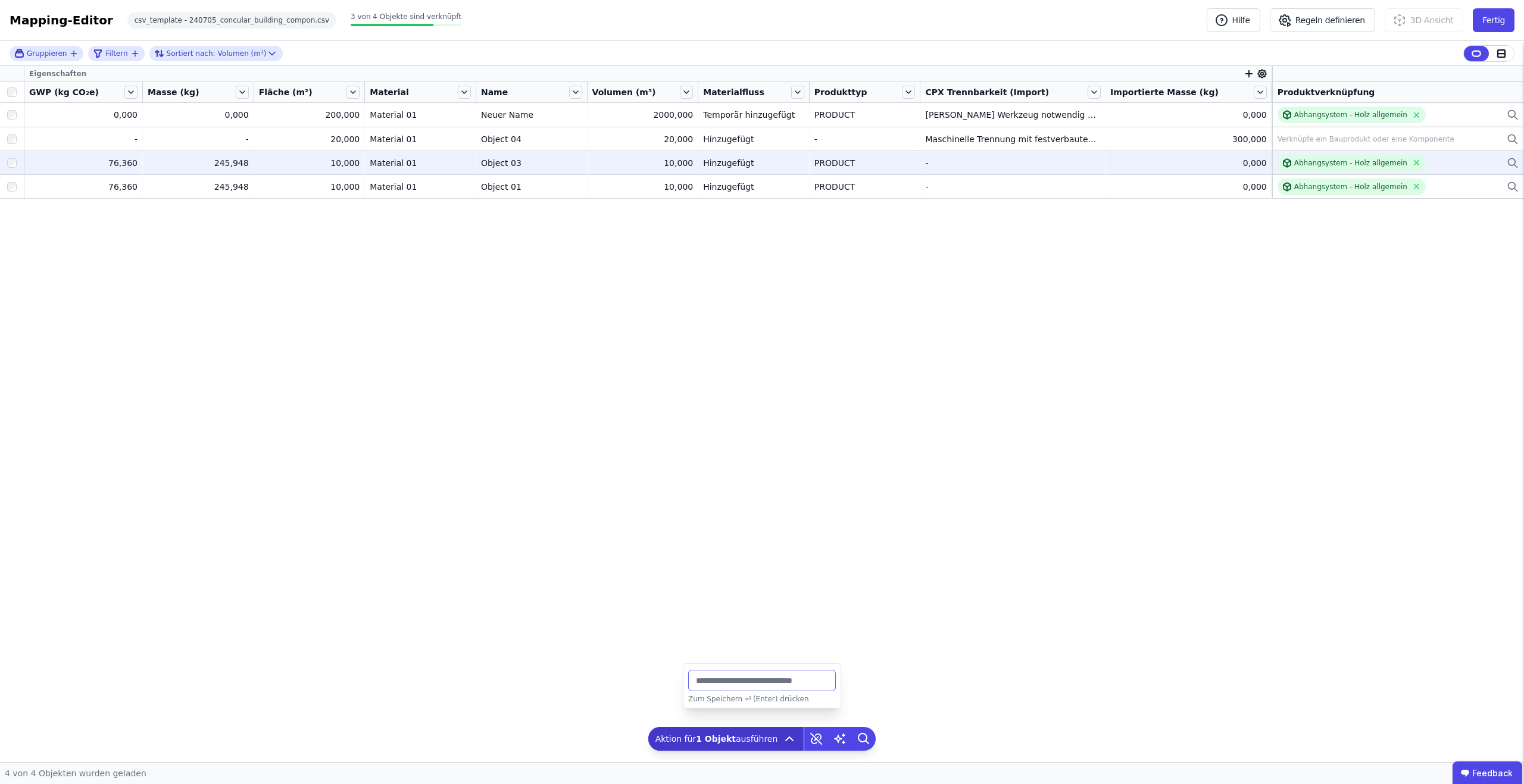
click at [775, 676] on input "***" at bounding box center [762, 680] width 148 height 21
click at [772, 686] on input "***" at bounding box center [762, 680] width 148 height 21
type input "*"
type input "**"
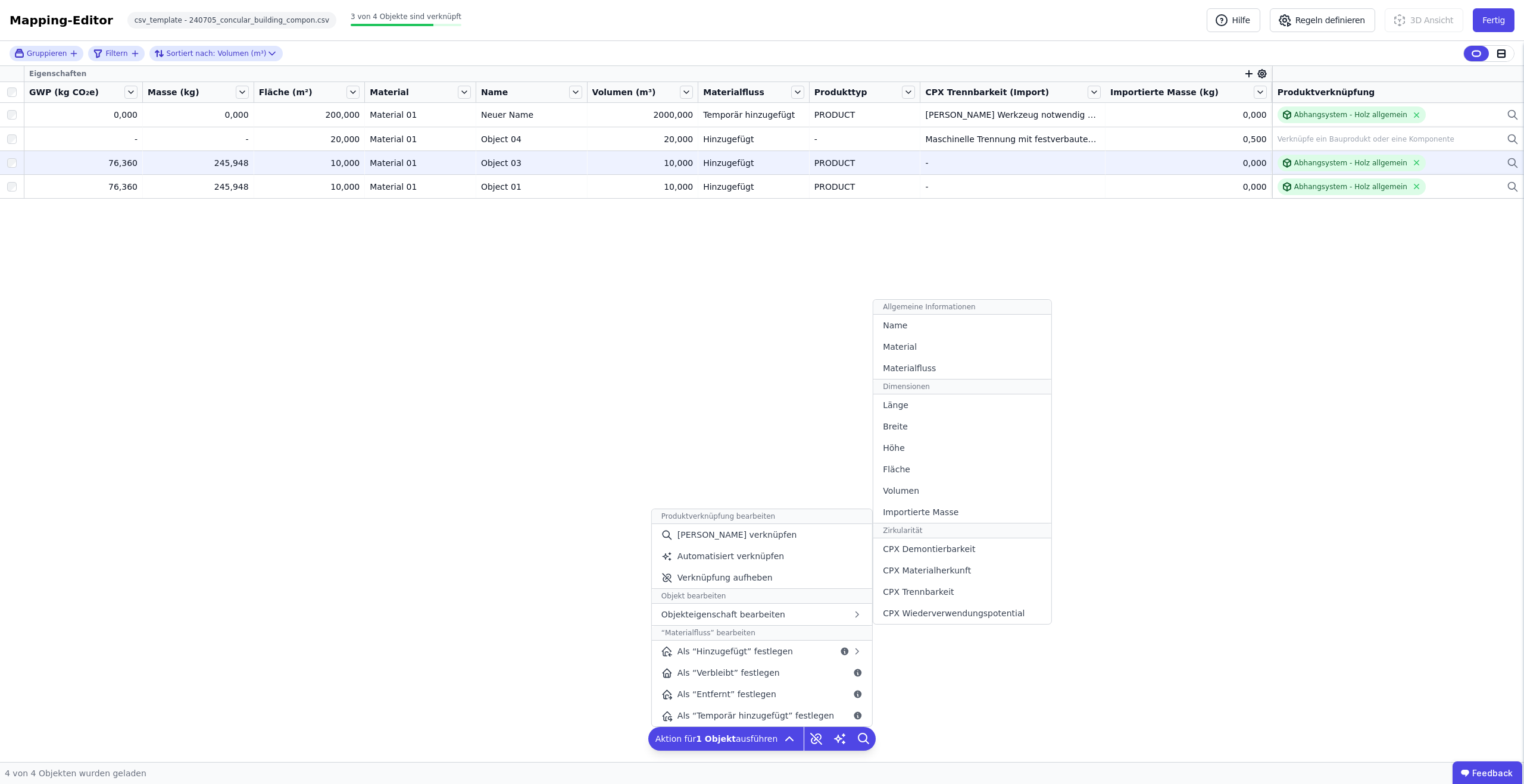
click at [939, 429] on div "Breite" at bounding box center [961, 426] width 177 height 21
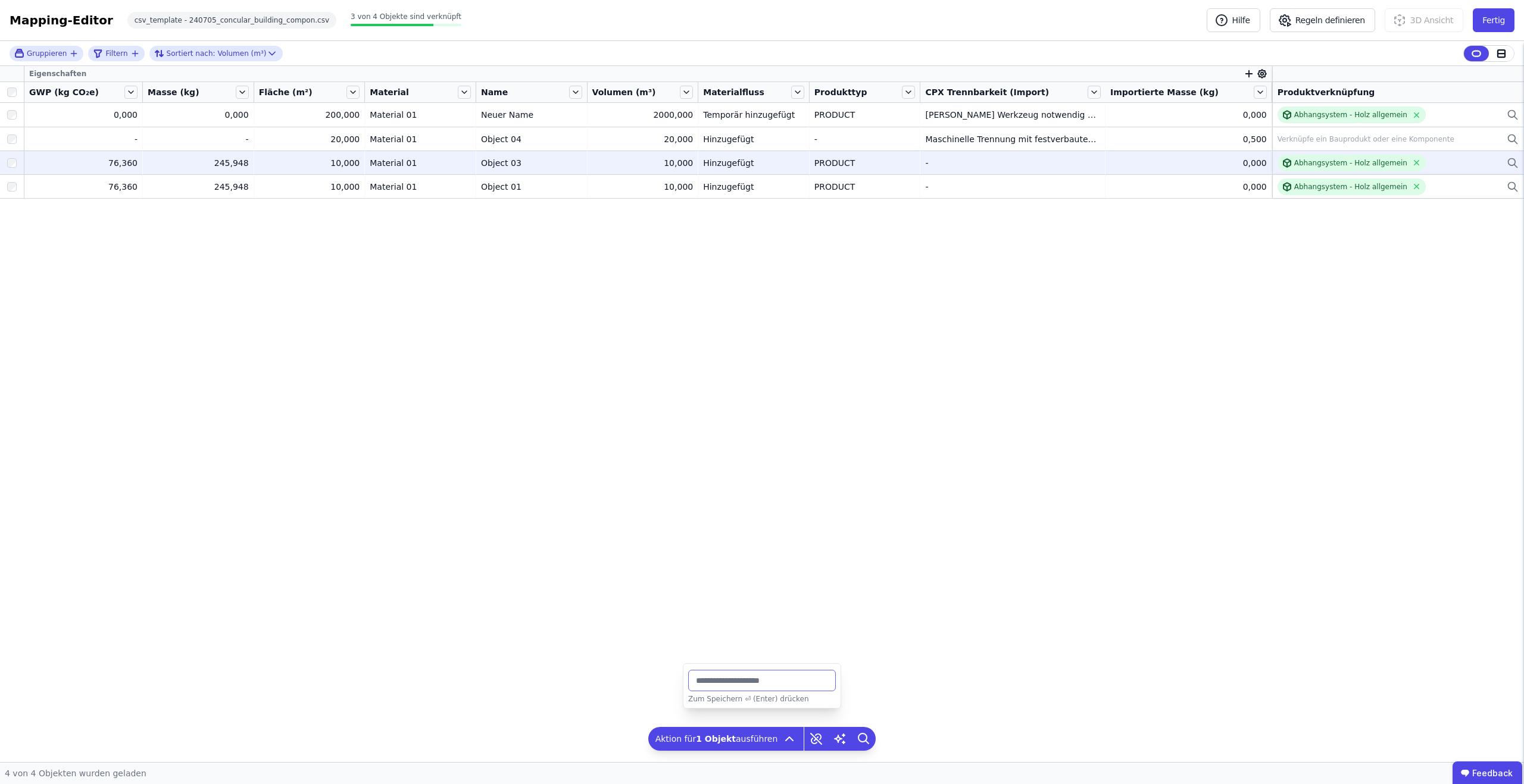
click at [808, 677] on input "number" at bounding box center [762, 680] width 148 height 21
type input "***"
click at [1491, 30] on button "Fertig" at bounding box center [1493, 20] width 42 height 24
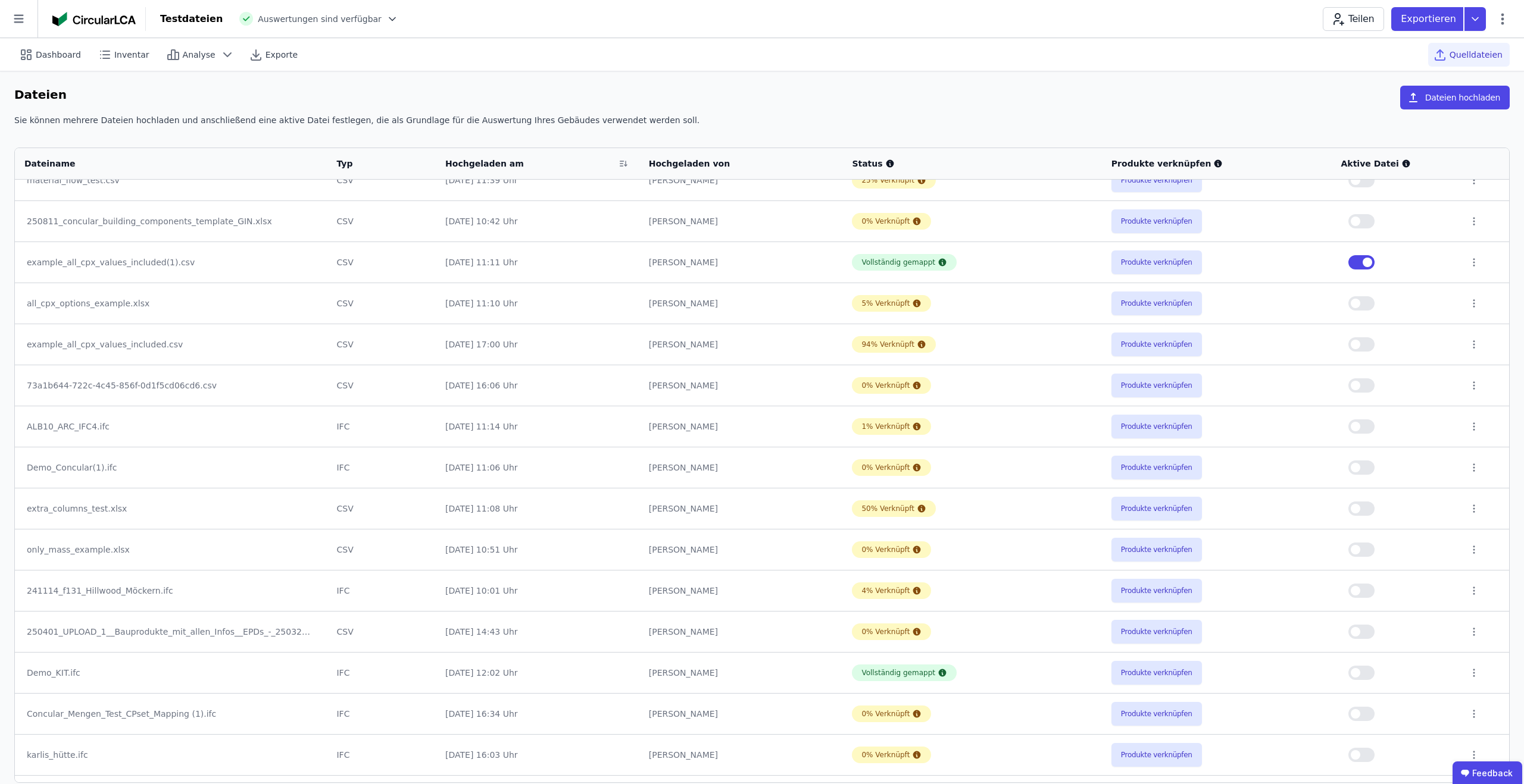
scroll to position [100, 0]
click at [1137, 473] on button "Produkte verknüpfen" at bounding box center [1156, 469] width 90 height 24
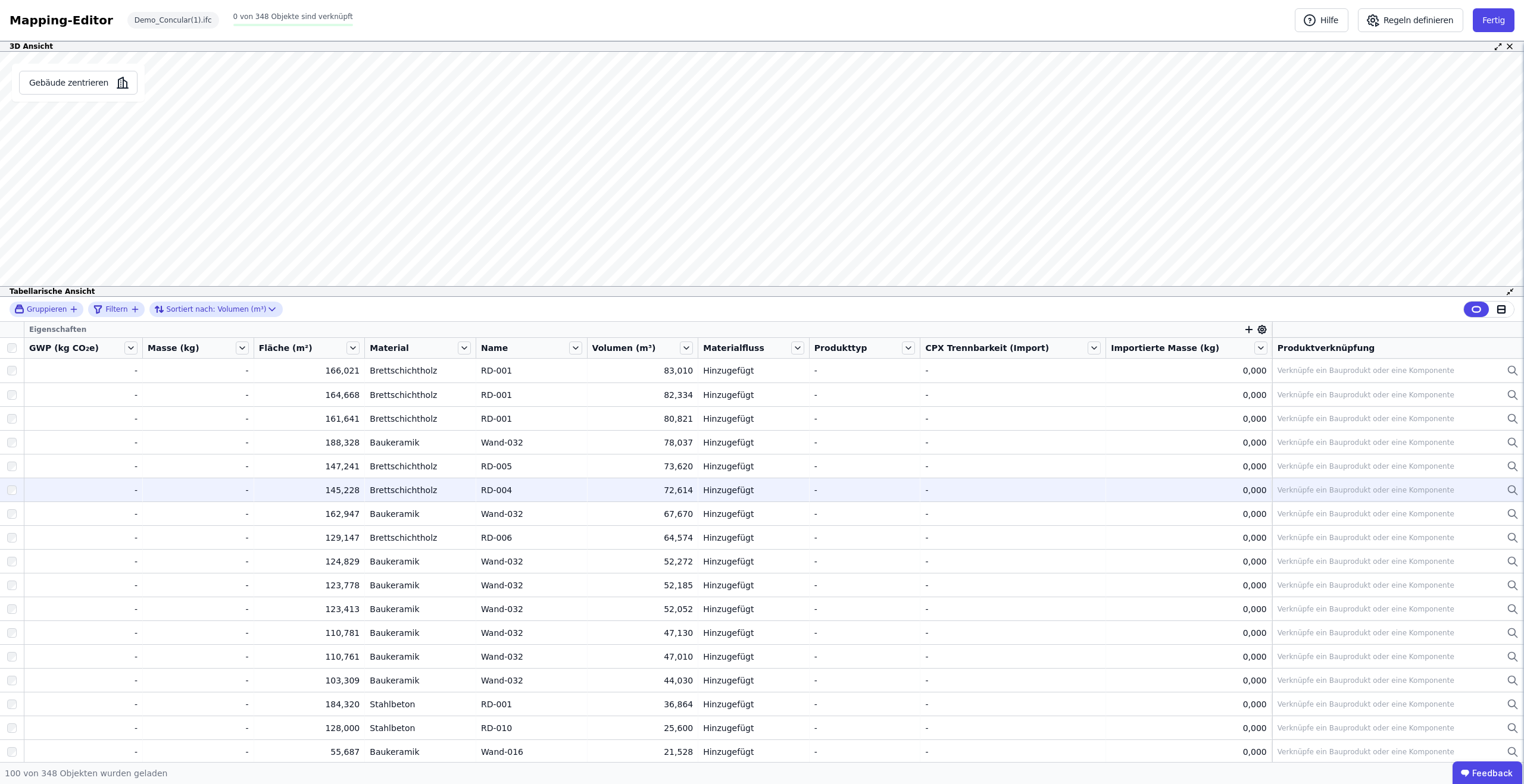
scroll to position [3, 0]
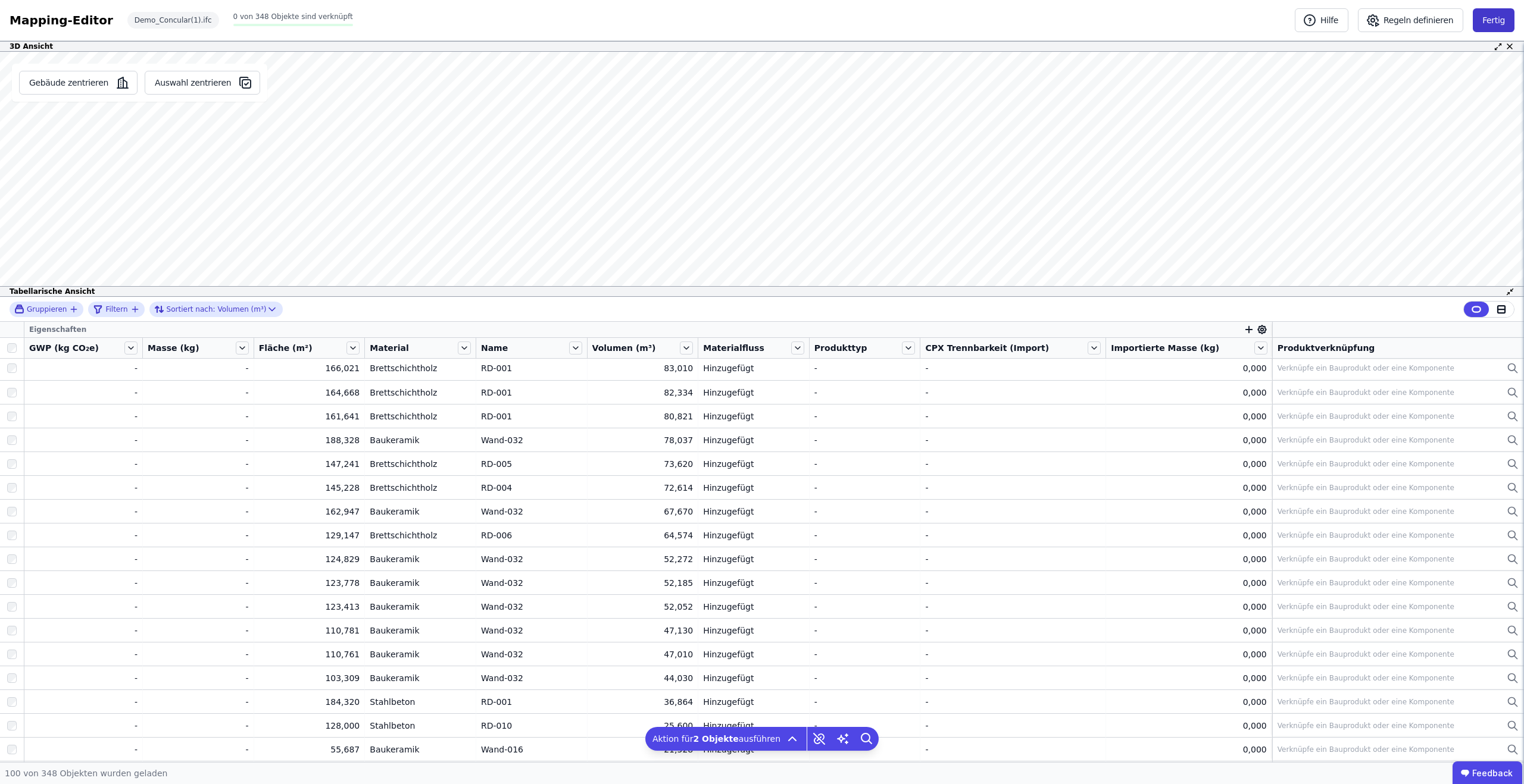
click at [1485, 25] on button "Fertig" at bounding box center [1493, 20] width 42 height 24
